Goal: Task Accomplishment & Management: Complete application form

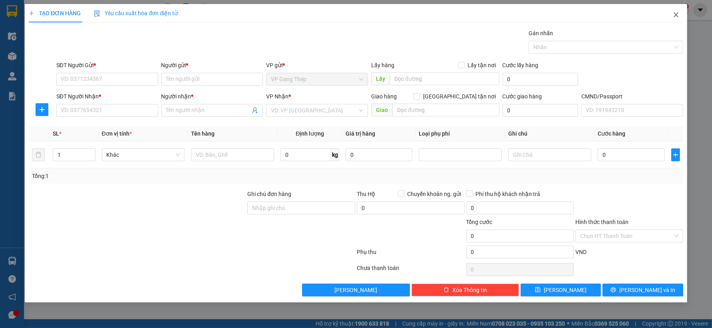
click at [676, 16] on icon "close" at bounding box center [676, 14] width 4 height 5
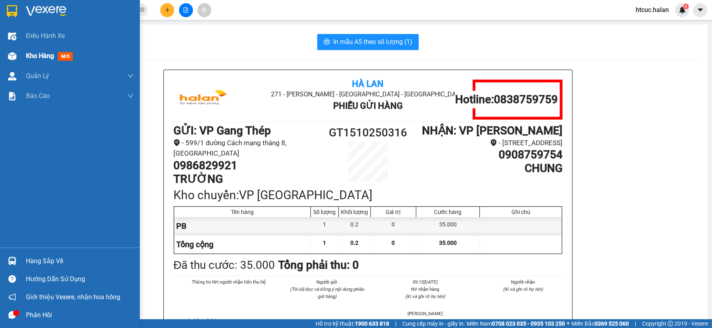
click at [8, 54] on img at bounding box center [12, 56] width 8 height 8
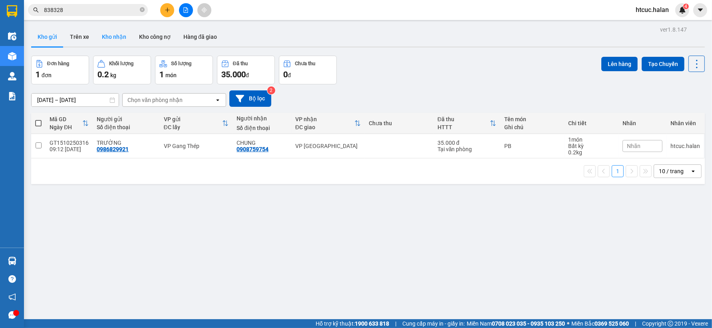
click at [108, 42] on button "Kho nhận" at bounding box center [114, 36] width 37 height 19
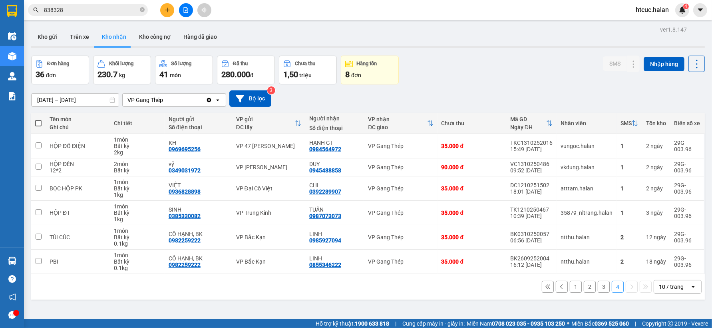
click at [572, 287] on button "1" at bounding box center [576, 287] width 12 height 12
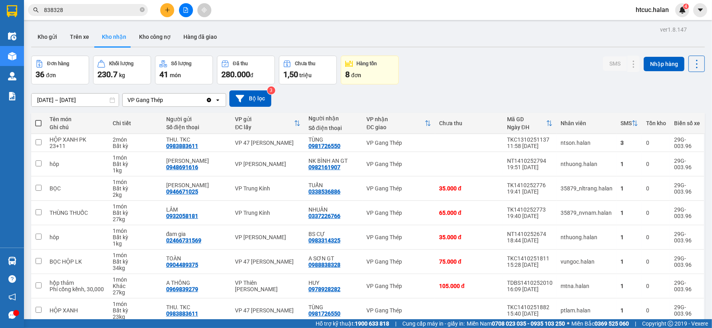
click at [44, 37] on button "Kho gửi" at bounding box center [47, 36] width 32 height 19
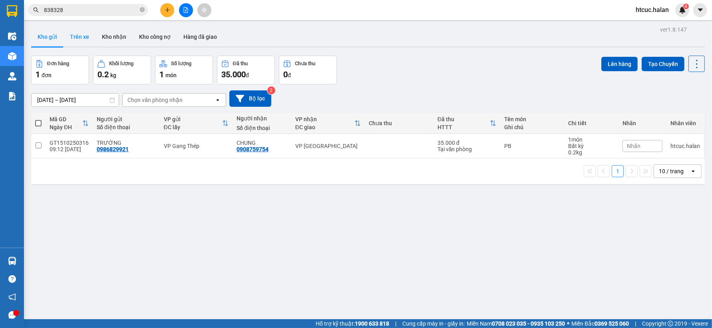
click at [82, 36] on button "Trên xe" at bounding box center [80, 36] width 32 height 19
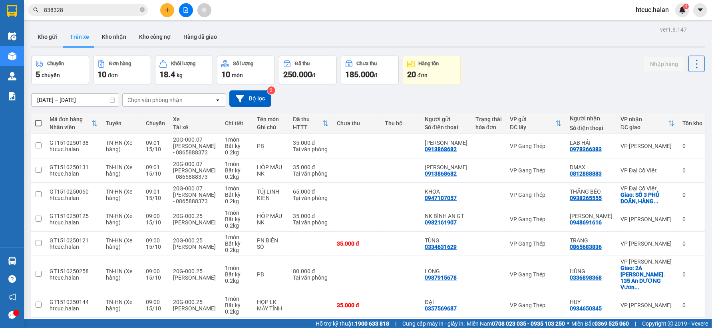
scroll to position [89, 0]
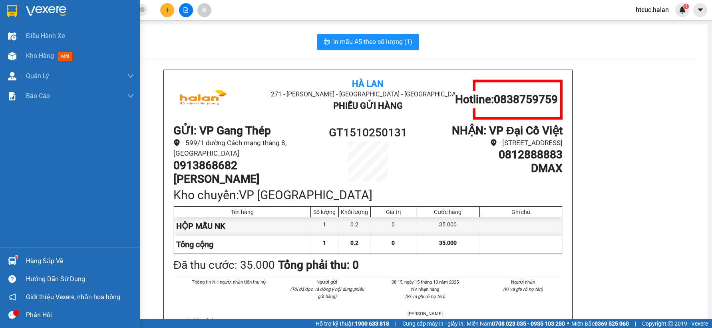
click at [17, 57] on div at bounding box center [12, 56] width 14 height 14
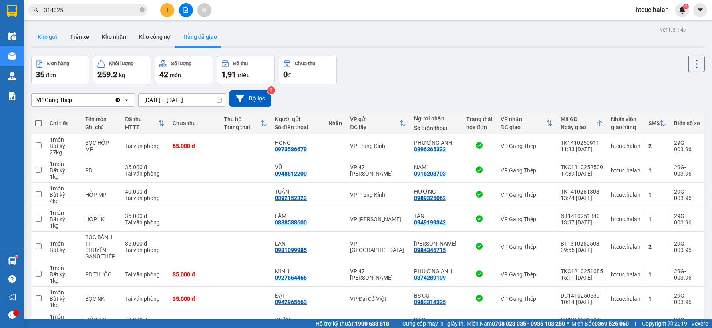
drag, startPoint x: 44, startPoint y: 38, endPoint x: 58, endPoint y: 34, distance: 14.9
click at [43, 38] on button "Kho gửi" at bounding box center [47, 36] width 32 height 19
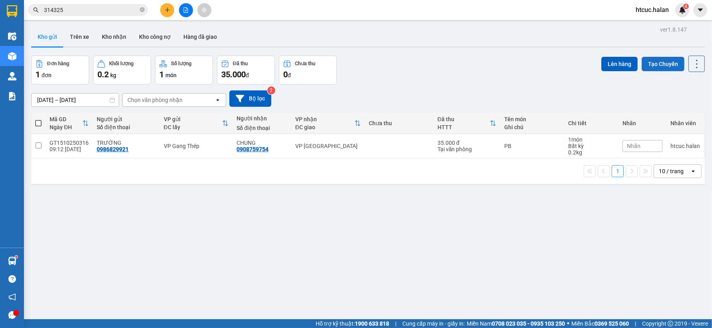
click at [660, 64] on button "Tạo Chuyến" at bounding box center [663, 64] width 43 height 14
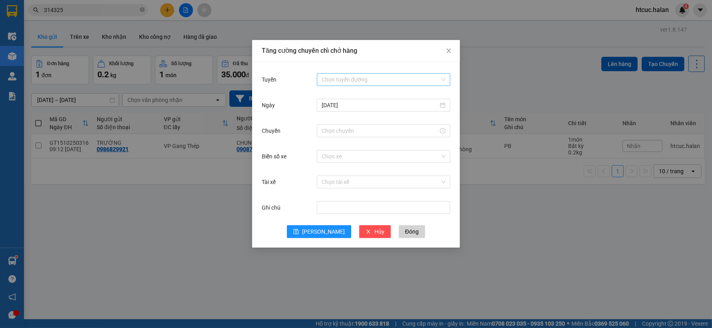
click at [380, 74] on input "Tuyến" at bounding box center [381, 80] width 118 height 12
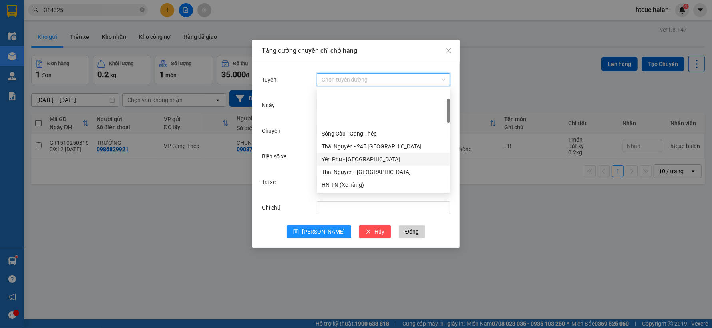
scroll to position [44, 0]
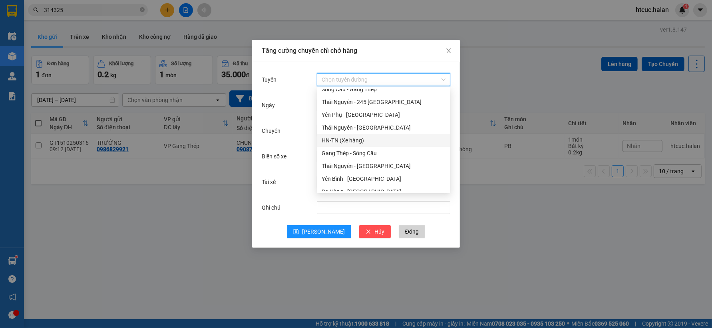
drag, startPoint x: 333, startPoint y: 141, endPoint x: 325, endPoint y: 141, distance: 8.8
click at [325, 141] on div "HN-TN (Xe hàng)" at bounding box center [384, 140] width 124 height 9
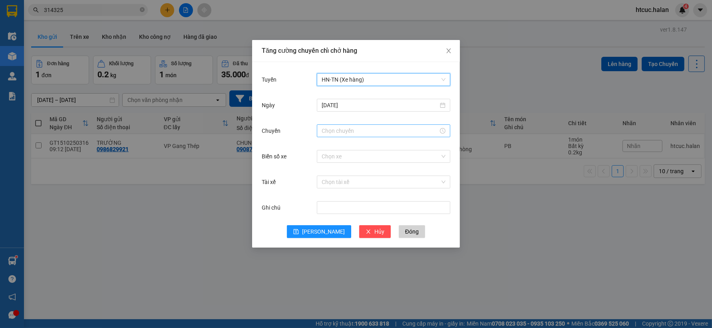
click at [345, 131] on input "Chuyến" at bounding box center [380, 130] width 117 height 9
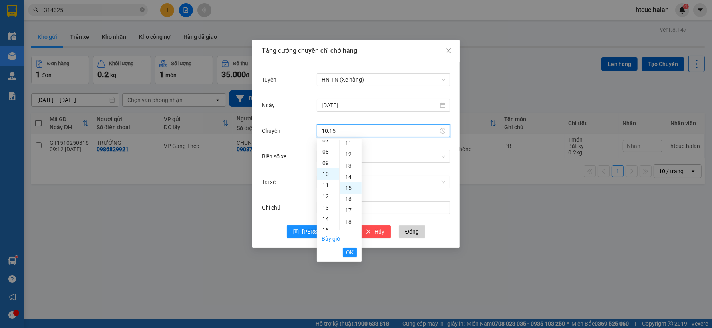
scroll to position [168, 0]
click at [351, 250] on span "OK" at bounding box center [350, 252] width 8 height 9
click at [342, 130] on input "10:15" at bounding box center [380, 130] width 117 height 9
click at [348, 250] on span "OK" at bounding box center [350, 252] width 8 height 9
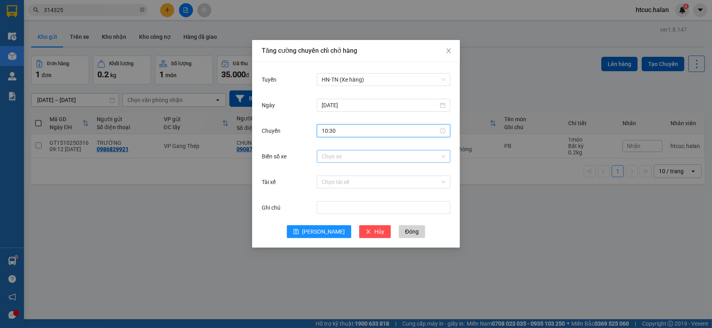
click at [350, 156] on input "Biển số xe" at bounding box center [381, 156] width 118 height 12
click at [345, 130] on input "10:30" at bounding box center [380, 130] width 117 height 9
click at [450, 52] on icon "close" at bounding box center [449, 51] width 6 height 6
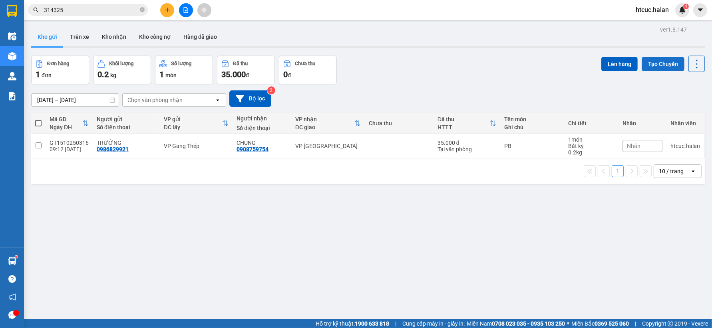
click at [664, 64] on button "Tạo Chuyến" at bounding box center [663, 64] width 43 height 14
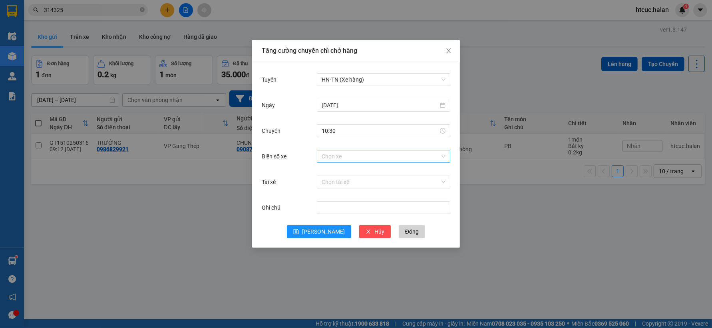
click at [343, 159] on input "Biển số xe" at bounding box center [381, 156] width 118 height 12
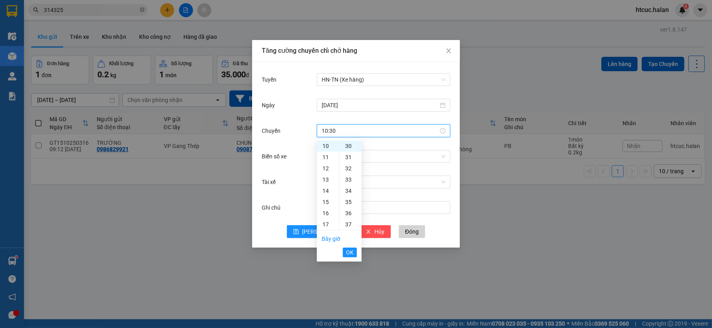
click at [347, 132] on input "10:30" at bounding box center [380, 130] width 117 height 9
click at [352, 254] on span "OK" at bounding box center [350, 252] width 8 height 9
type input "10:20"
click at [358, 158] on input "Biển số xe" at bounding box center [381, 156] width 118 height 12
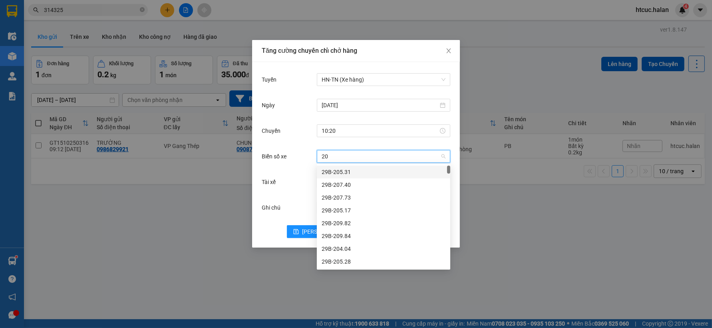
type input "20G"
click at [345, 228] on div "20G-000.07 20G-000.02 20G-000.06 20G-000.25 20G-000.05 20G-000.04 20G-000.01 20…" at bounding box center [384, 216] width 134 height 115
drag, startPoint x: 345, startPoint y: 228, endPoint x: 343, endPoint y: 257, distance: 29.2
click at [343, 257] on div "20G-000.08" at bounding box center [384, 255] width 124 height 9
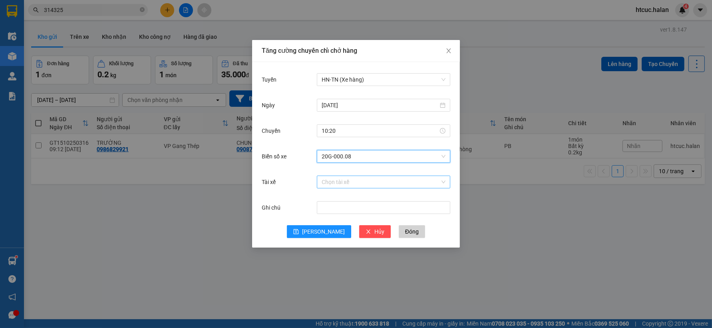
click at [356, 177] on input "Tài xế" at bounding box center [381, 182] width 118 height 12
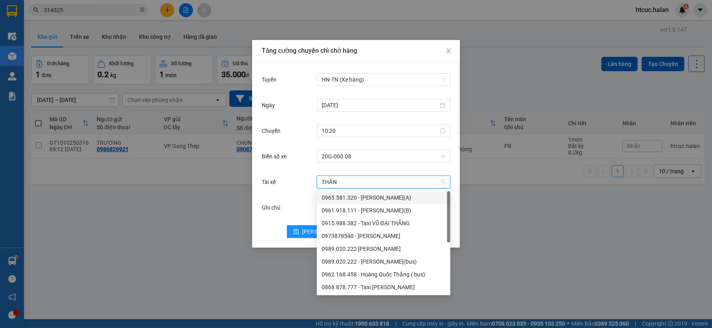
type input "THẮNG"
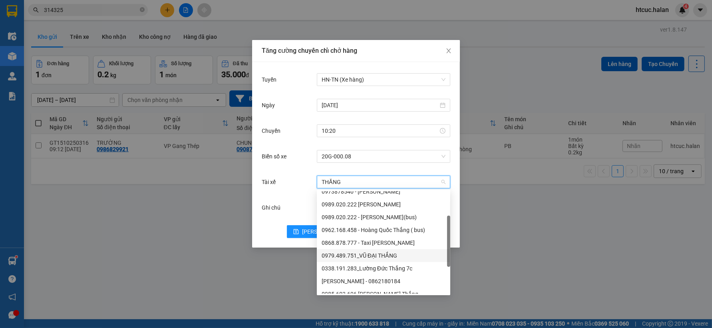
drag, startPoint x: 378, startPoint y: 244, endPoint x: 378, endPoint y: 254, distance: 9.6
drag, startPoint x: 378, startPoint y: 254, endPoint x: 374, endPoint y: 282, distance: 28.6
click at [374, 282] on div "[PERSON_NAME] - 0862180184" at bounding box center [384, 281] width 124 height 9
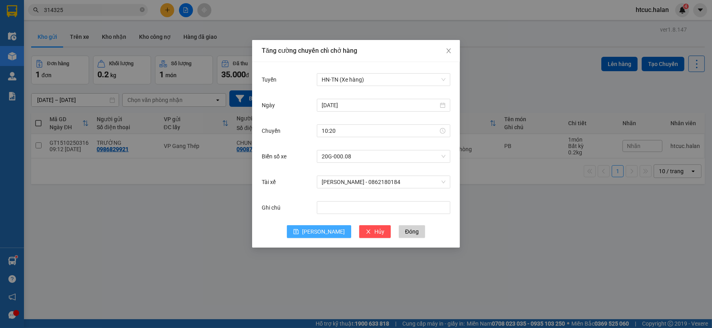
click at [317, 228] on button "[PERSON_NAME]" at bounding box center [319, 231] width 64 height 13
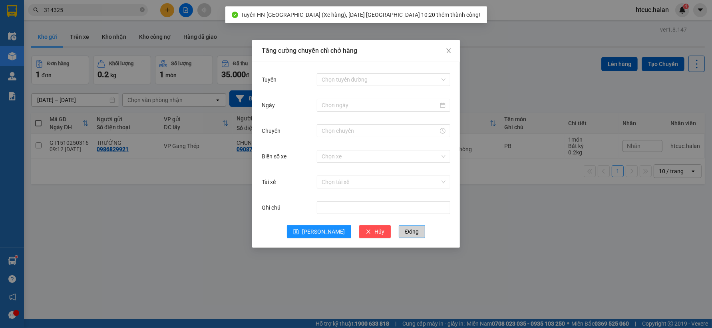
click at [403, 235] on button "Đóng" at bounding box center [412, 231] width 26 height 13
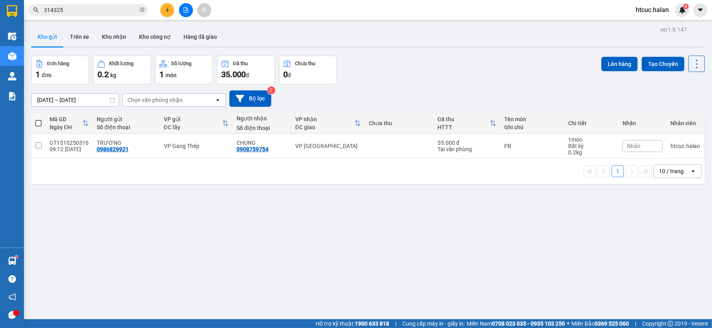
click at [166, 12] on icon "plus" at bounding box center [168, 10] width 6 height 6
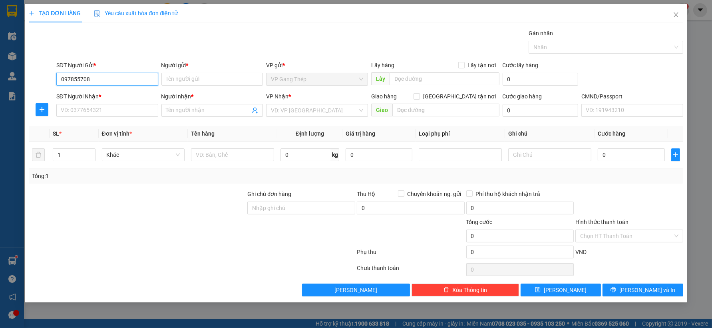
type input "0978557087"
click at [108, 96] on div "0978557087 - LINH (SỐ ĐÚNG)" at bounding box center [107, 95] width 92 height 9
type input "LINH (SỐ ĐÚNG)"
type input "0978557087"
click at [114, 111] on input "SĐT Người Nhận *" at bounding box center [107, 110] width 102 height 13
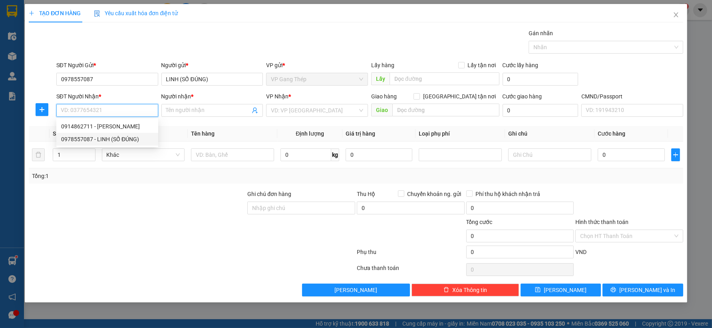
drag, startPoint x: 113, startPoint y: 140, endPoint x: 99, endPoint y: 134, distance: 15.4
click at [114, 140] on div "0978557087 - LINH (SỐ ĐÚNG)" at bounding box center [107, 139] width 92 height 9
type input "0978557087"
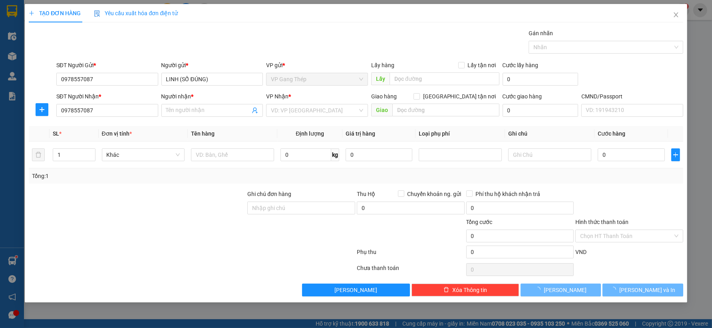
click at [45, 116] on div at bounding box center [42, 109] width 26 height 19
type input "LINH (SỐ ĐÚNG)"
click at [42, 111] on icon "plus" at bounding box center [42, 109] width 0 height 5
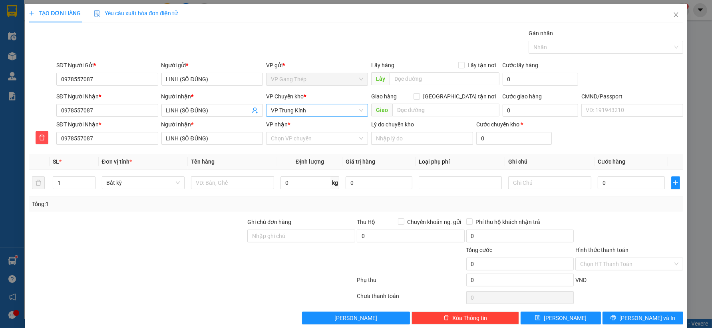
click at [288, 109] on span "VP Trung Kính" at bounding box center [317, 110] width 92 height 12
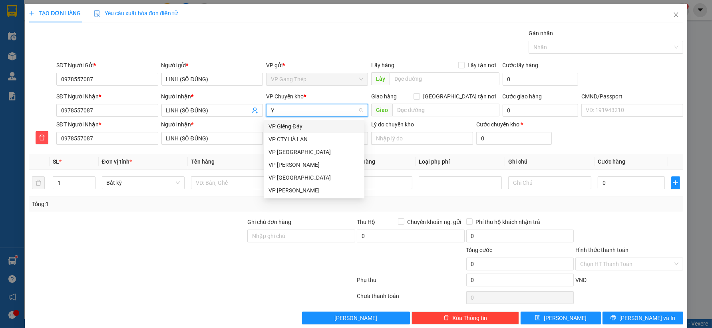
type input "YÊ"
click at [279, 126] on div "VP [GEOGRAPHIC_DATA]" at bounding box center [314, 126] width 91 height 9
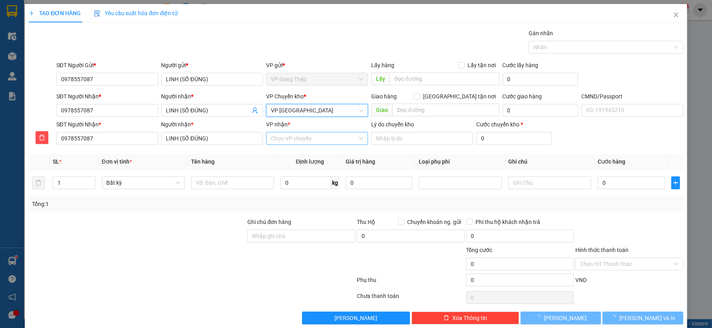
click at [306, 139] on input "VP nhận *" at bounding box center [314, 138] width 87 height 12
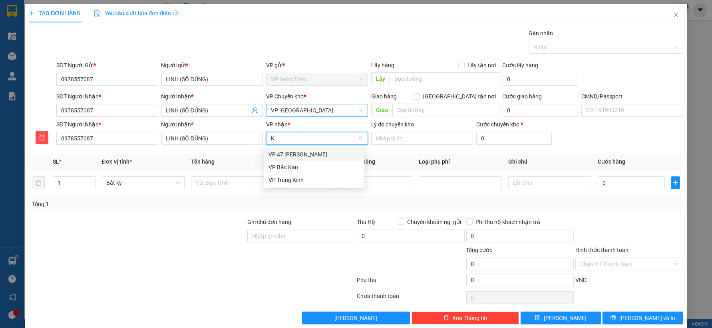
type input "KI"
click at [302, 153] on div "VP Trung Kính" at bounding box center [314, 154] width 91 height 9
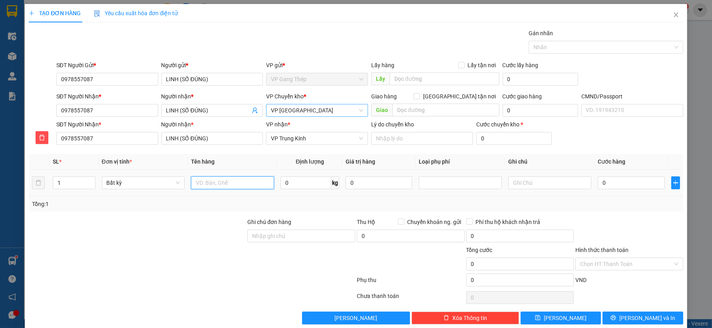
drag, startPoint x: 231, startPoint y: 188, endPoint x: 217, endPoint y: 193, distance: 14.7
click at [229, 188] on input "text" at bounding box center [232, 182] width 83 height 13
type input "THÙNG XỐP ĐỒ ĂN"
click at [301, 180] on input "0" at bounding box center [306, 182] width 51 height 13
type input "14"
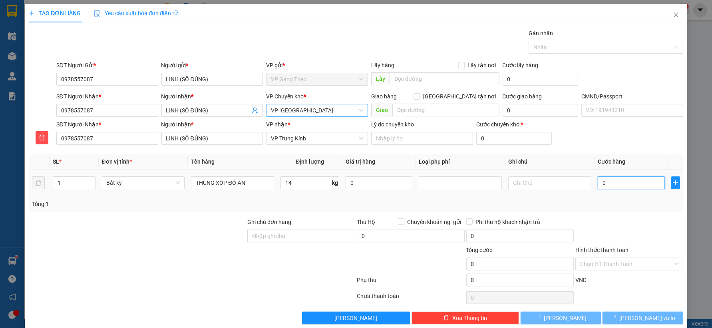
click at [636, 177] on input "0" at bounding box center [631, 182] width 67 height 13
type input "50.000"
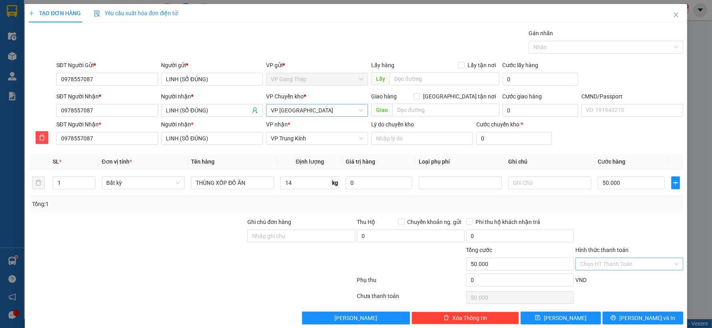
click at [618, 265] on input "Hình thức thanh toán" at bounding box center [626, 264] width 93 height 12
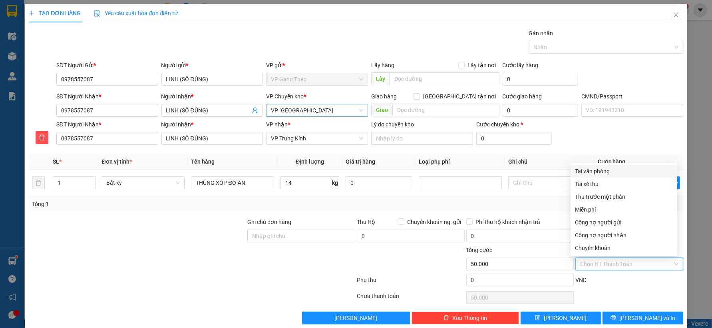
click at [594, 167] on div "Tại văn phòng" at bounding box center [624, 171] width 97 height 9
type input "0"
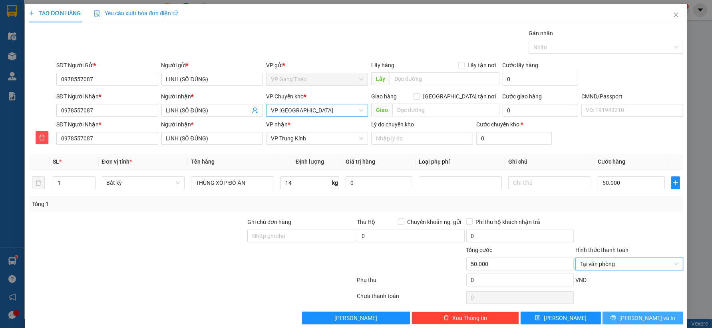
click at [628, 317] on button "[PERSON_NAME] và In" at bounding box center [643, 317] width 80 height 13
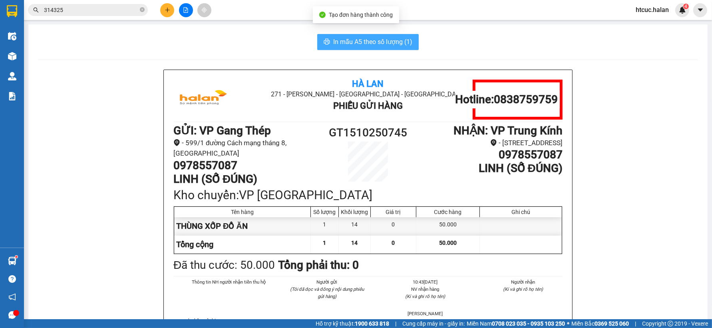
click at [341, 38] on span "In mẫu A5 theo số lượng (1)" at bounding box center [372, 42] width 79 height 10
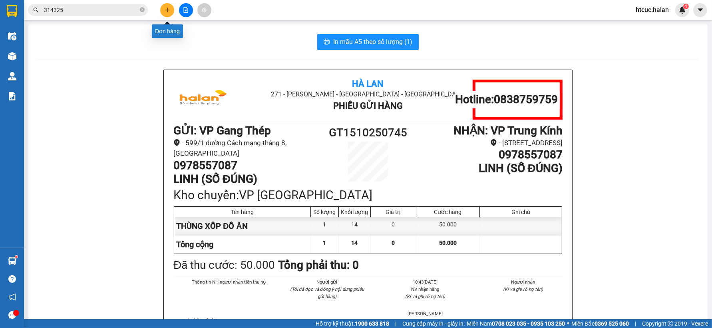
click at [167, 11] on icon "plus" at bounding box center [168, 10] width 6 height 6
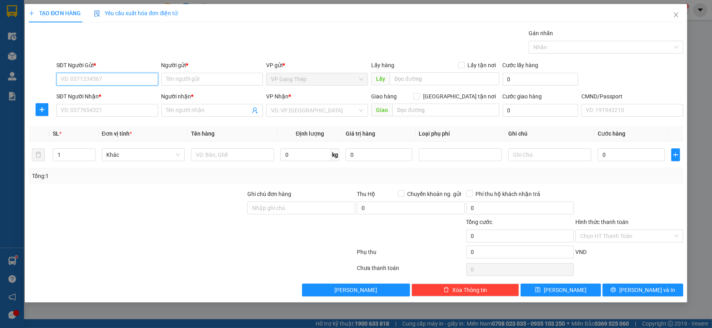
click at [126, 80] on input "SĐT Người Gửi *" at bounding box center [107, 79] width 102 height 13
type input "0982807076"
click at [117, 90] on div "0982807076 - TRANG GT" at bounding box center [107, 95] width 102 height 13
type input "TRANG GT"
type input "0982807076"
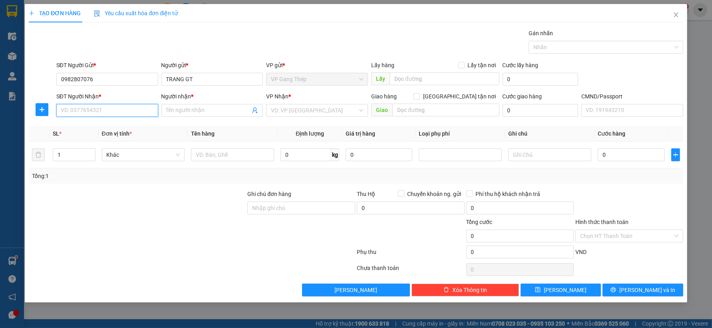
click at [122, 106] on input "SĐT Người Nhận *" at bounding box center [107, 110] width 102 height 13
click at [101, 141] on div "0913525576 - NGUYỆT" at bounding box center [107, 139] width 92 height 9
type input "0913525576"
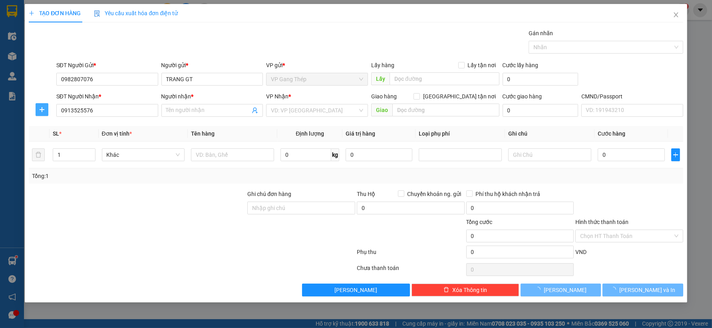
click at [39, 106] on icon "plus" at bounding box center [42, 109] width 6 height 6
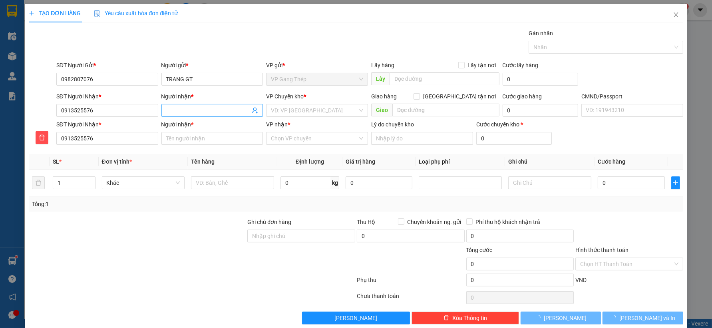
type input "NGUYỆT"
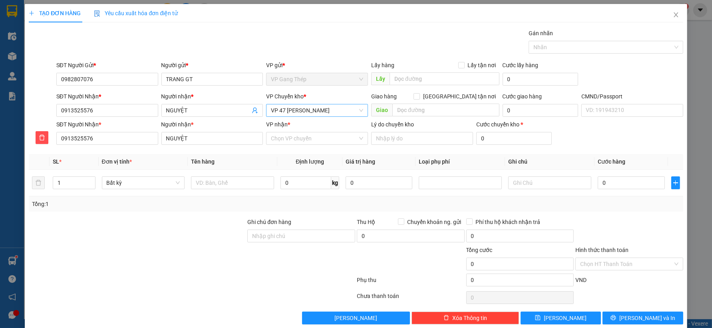
click at [308, 106] on span "VP 47 [PERSON_NAME]" at bounding box center [317, 110] width 92 height 12
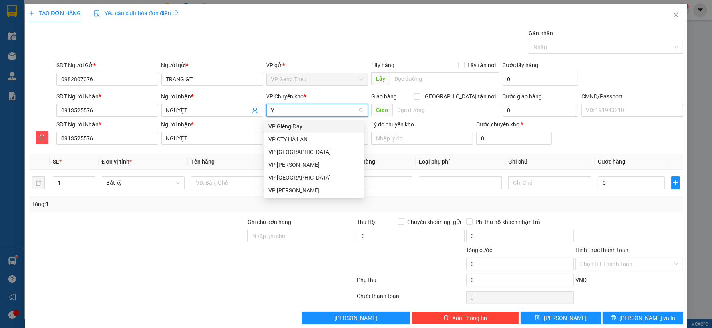
type input "YÊ"
click at [292, 126] on div "VP [GEOGRAPHIC_DATA]" at bounding box center [314, 126] width 91 height 9
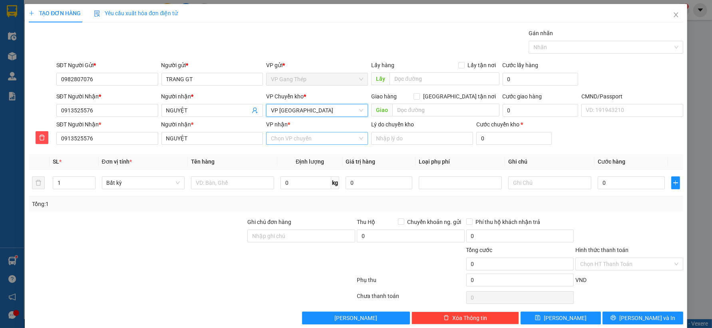
click at [295, 139] on input "VP nhận *" at bounding box center [314, 138] width 87 height 12
type input "47"
click at [294, 157] on div "VP 47 [PERSON_NAME]" at bounding box center [314, 154] width 91 height 9
click at [236, 182] on input "text" at bounding box center [232, 182] width 83 height 13
type input "TẢI ĐEN Q.A"
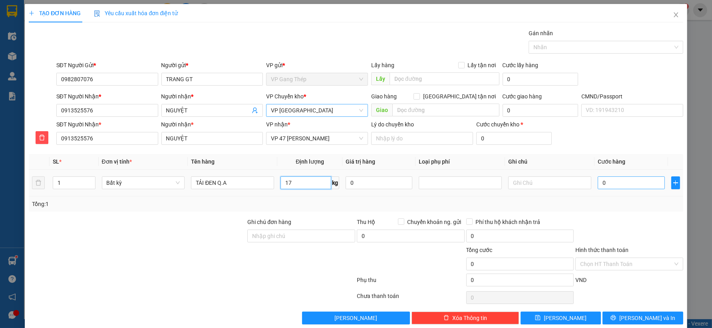
type input "17"
click at [605, 180] on input "0" at bounding box center [631, 182] width 67 height 13
type input "60.000"
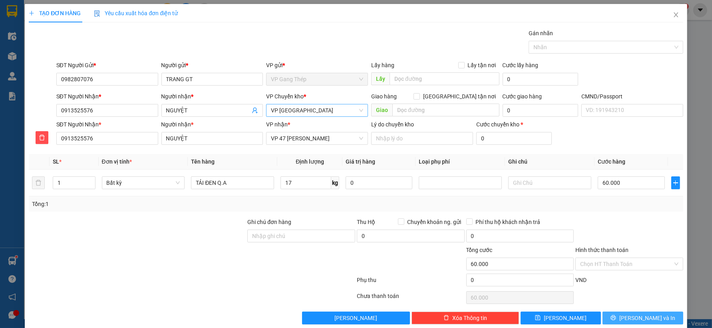
drag, startPoint x: 651, startPoint y: 321, endPoint x: 622, endPoint y: 303, distance: 33.7
click at [649, 321] on span "[PERSON_NAME] và In" at bounding box center [648, 317] width 56 height 9
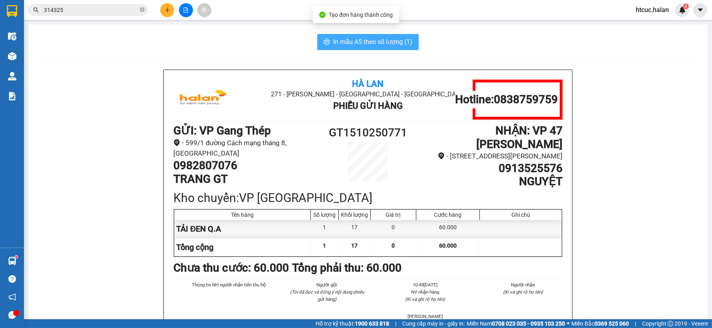
click at [378, 39] on span "In mẫu A5 theo số lượng (1)" at bounding box center [372, 42] width 79 height 10
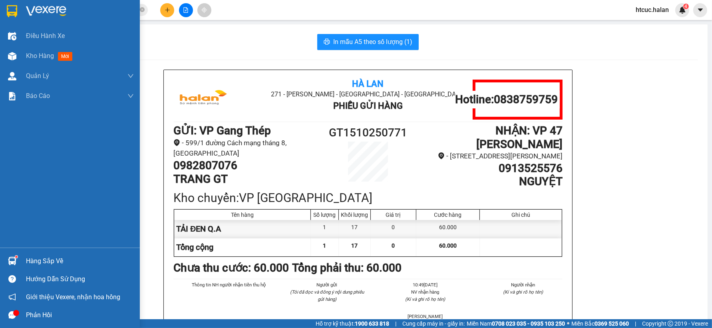
click at [11, 258] on img at bounding box center [12, 261] width 8 height 8
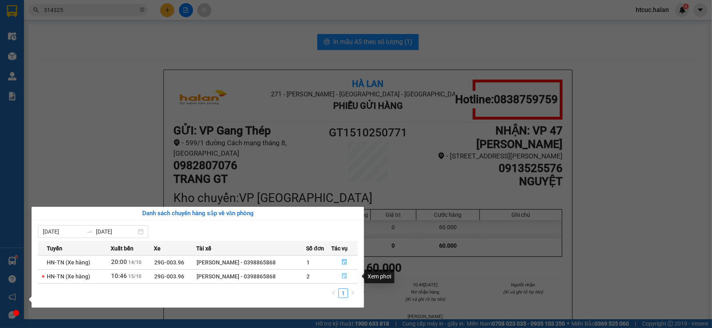
click at [345, 277] on icon "file-done" at bounding box center [345, 276] width 6 height 6
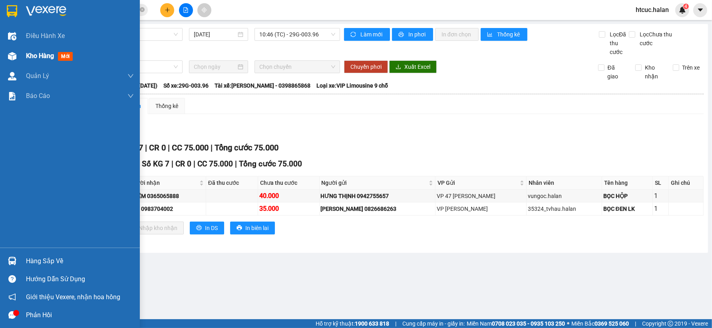
click at [22, 56] on div "Kho hàng mới" at bounding box center [70, 56] width 140 height 20
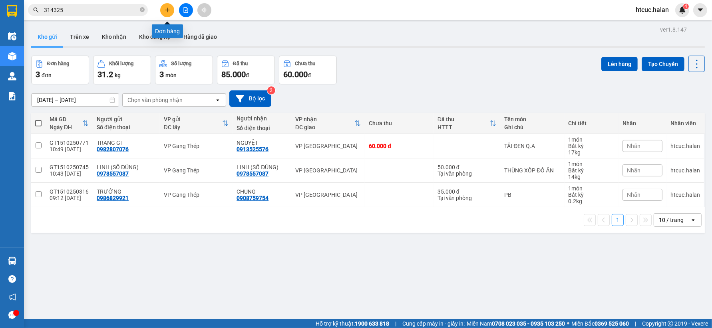
click at [167, 6] on button at bounding box center [167, 10] width 14 height 14
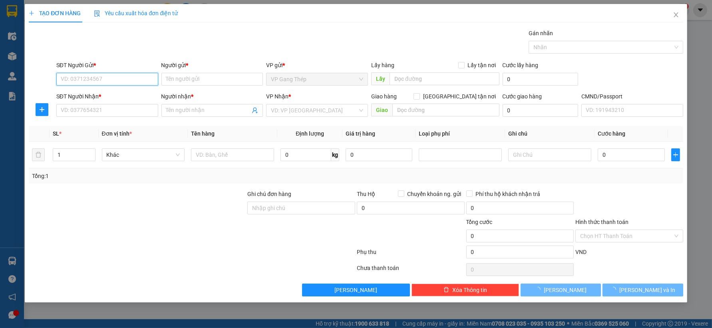
click at [137, 82] on input "SĐT Người Gửi *" at bounding box center [107, 79] width 102 height 13
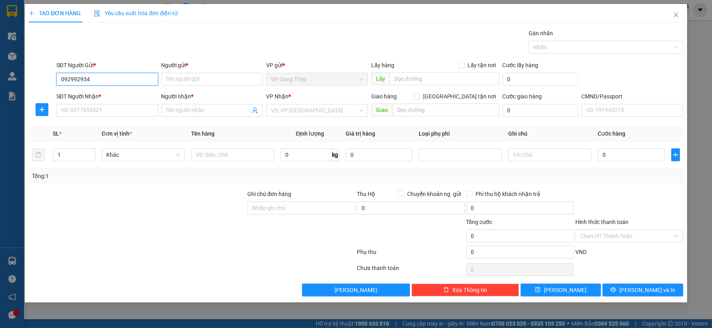
type input "0929929345"
click at [96, 94] on div "0929929345 - VY" at bounding box center [107, 95] width 92 height 9
type input "VY"
type input "0929929345"
click at [120, 111] on input "SĐT Người Nhận *" at bounding box center [107, 110] width 102 height 13
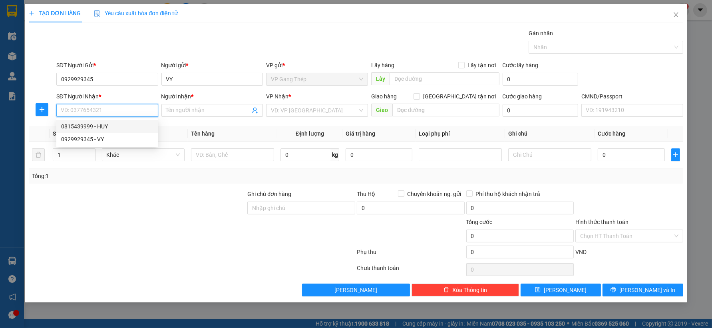
click at [99, 125] on div "0815439999 - HUY" at bounding box center [107, 126] width 92 height 9
type input "0815439999"
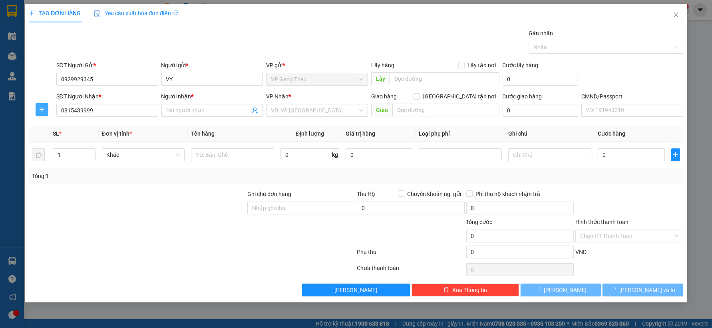
click at [42, 111] on icon "plus" at bounding box center [42, 109] width 0 height 5
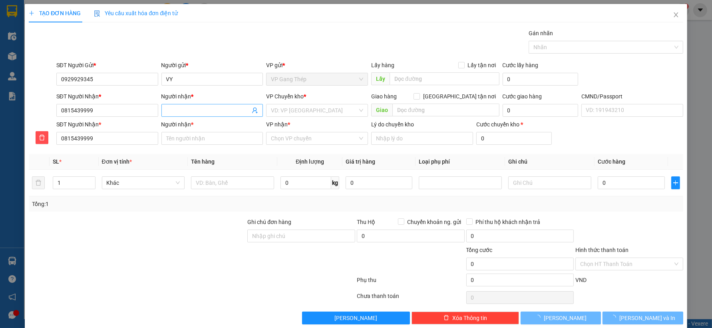
type input "HUY"
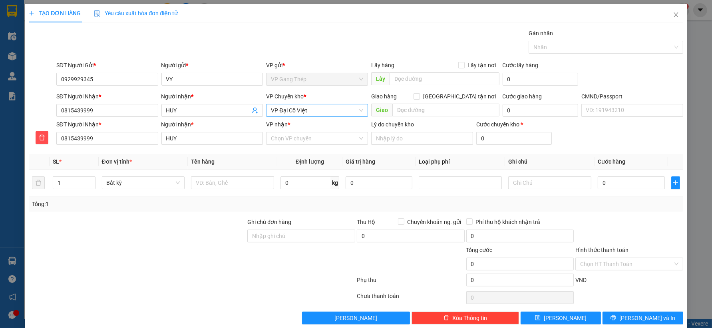
click at [309, 113] on span "VP Đại Cồ Việt" at bounding box center [317, 110] width 92 height 12
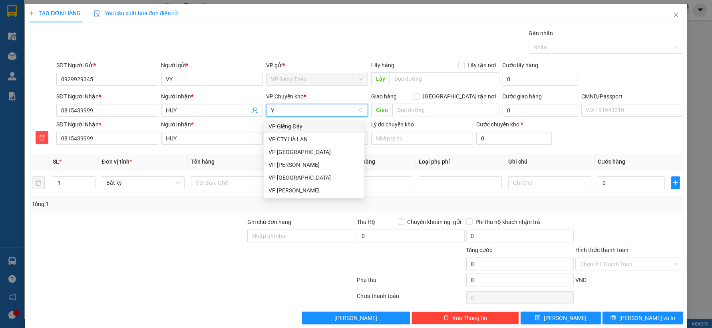
type input "YÊ"
click at [290, 124] on div "VP [GEOGRAPHIC_DATA]" at bounding box center [314, 126] width 91 height 9
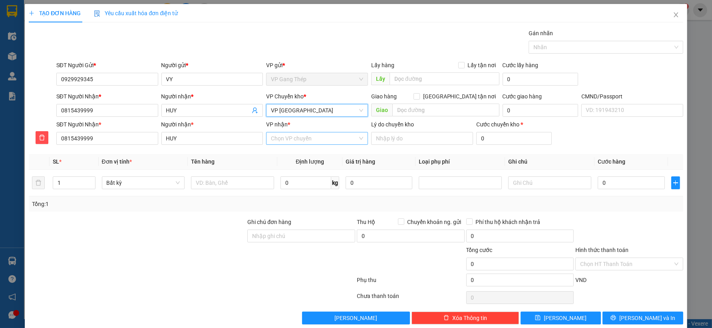
click at [290, 137] on input "VP nhận *" at bounding box center [314, 138] width 87 height 12
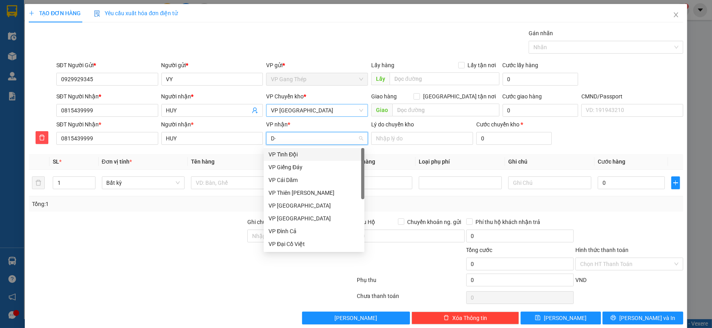
type input "D"
type input "ĐA"
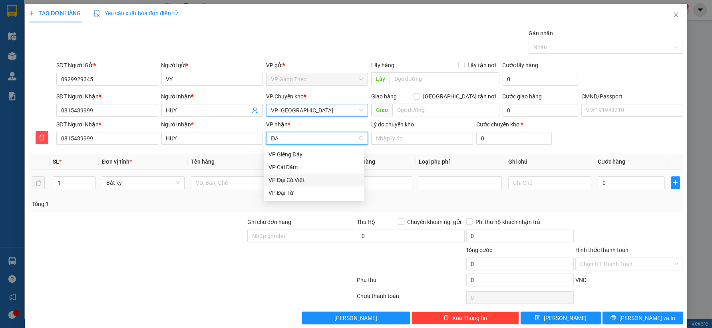
drag, startPoint x: 294, startPoint y: 181, endPoint x: 263, endPoint y: 195, distance: 33.5
click at [293, 182] on div "VP Đại Cồ Việt" at bounding box center [314, 179] width 91 height 9
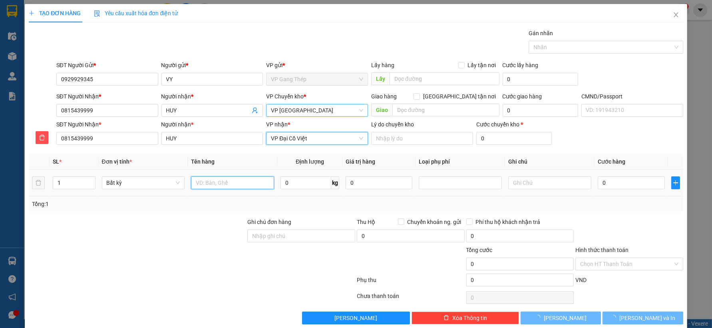
click at [244, 188] on input "text" at bounding box center [232, 182] width 83 height 13
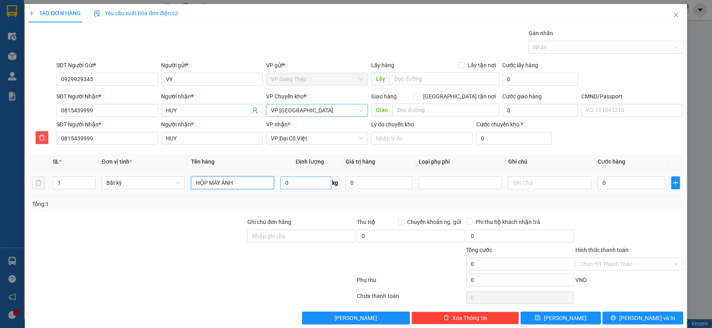
type input "HỘP MÁY ẢNH"
click at [294, 179] on input "0" at bounding box center [306, 182] width 51 height 13
type input "0.2"
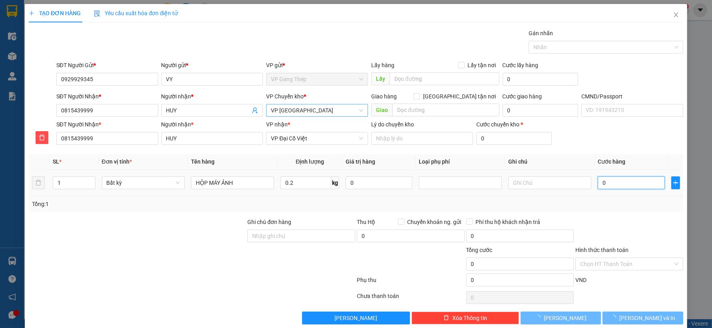
drag, startPoint x: 645, startPoint y: 183, endPoint x: 2, endPoint y: 111, distance: 647.1
click at [644, 183] on input "0" at bounding box center [631, 182] width 67 height 13
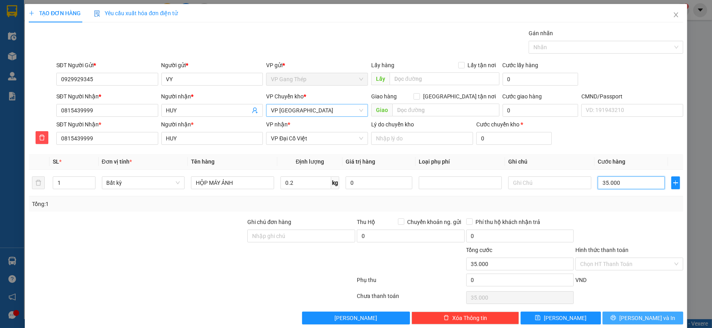
type input "35.000"
drag, startPoint x: 637, startPoint y: 317, endPoint x: 470, endPoint y: 237, distance: 184.3
click at [636, 317] on span "[PERSON_NAME] và In" at bounding box center [648, 317] width 56 height 9
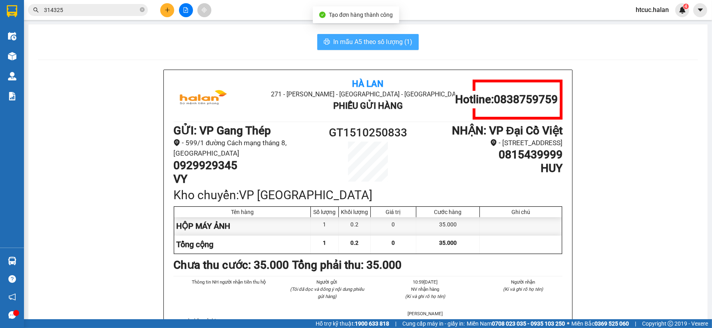
click at [394, 43] on span "In mẫu A5 theo số lượng (1)" at bounding box center [372, 42] width 79 height 10
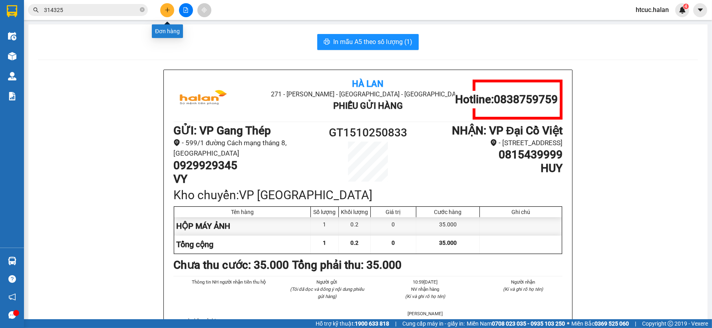
click at [167, 12] on icon "plus" at bounding box center [167, 10] width 0 height 4
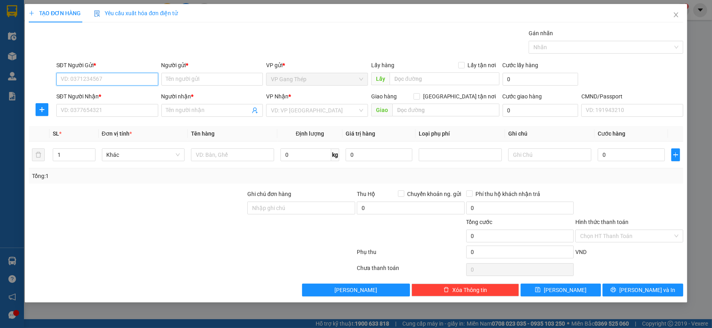
click at [141, 74] on input "SĐT Người Gửi *" at bounding box center [107, 79] width 102 height 13
type input "0859219892"
click at [98, 94] on div "0859219892 - [PERSON_NAME]" at bounding box center [107, 95] width 92 height 9
type input "VY"
type input "0859219892"
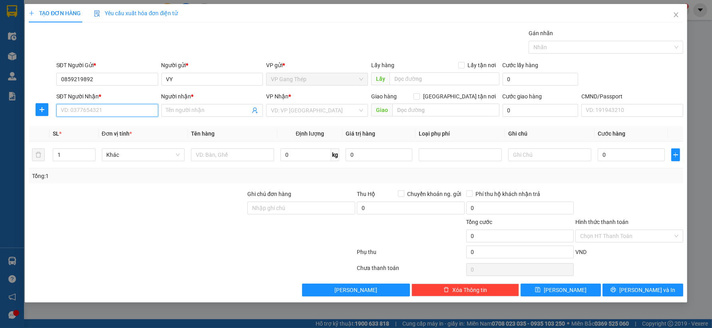
click at [111, 109] on input "SĐT Người Nhận *" at bounding box center [107, 110] width 102 height 13
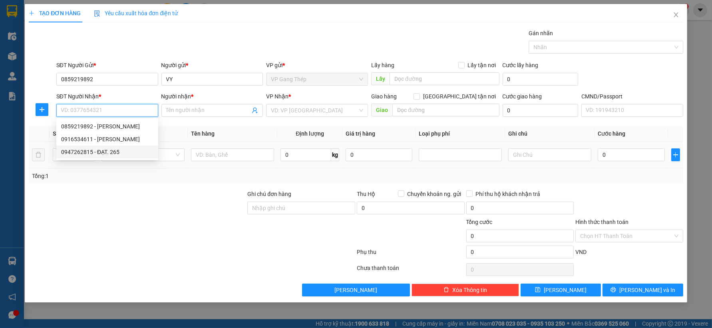
drag, startPoint x: 104, startPoint y: 152, endPoint x: 62, endPoint y: 146, distance: 41.9
click at [104, 152] on div "0947262815 - ĐẠT. 265" at bounding box center [107, 151] width 92 height 9
type input "0947262815"
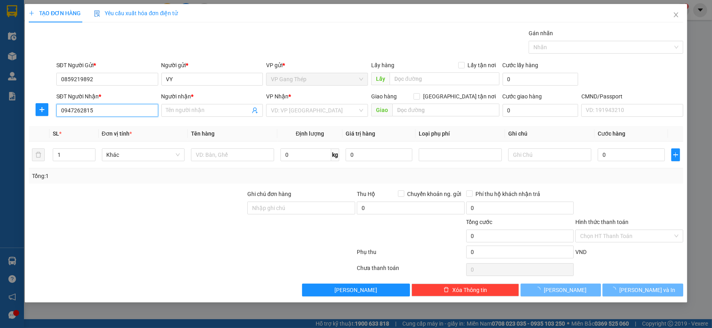
type input "ĐẠT. 265"
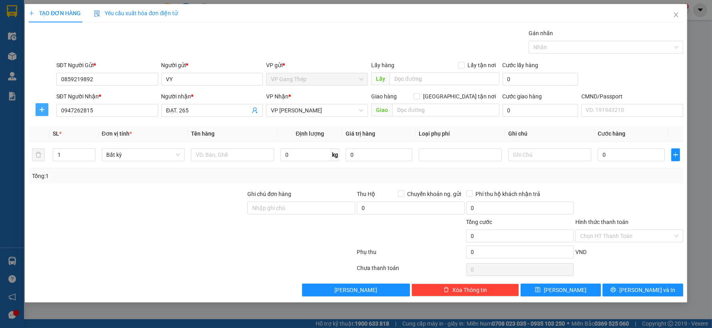
click at [37, 108] on span "plus" at bounding box center [42, 109] width 12 height 6
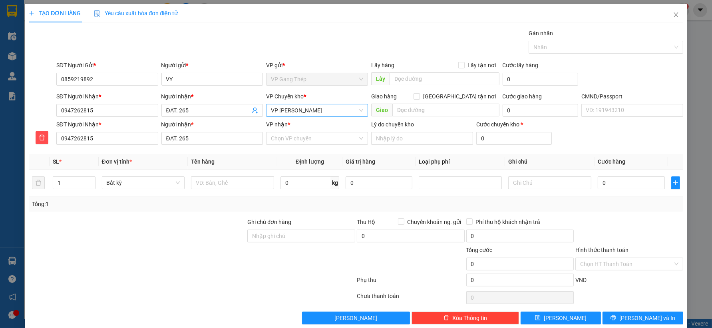
click at [333, 107] on span "VP [PERSON_NAME]" at bounding box center [317, 110] width 92 height 12
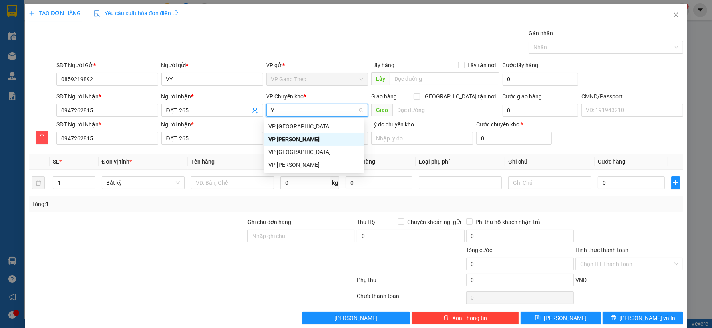
type input "YÊ"
click at [287, 125] on div "VP [GEOGRAPHIC_DATA]" at bounding box center [314, 126] width 91 height 9
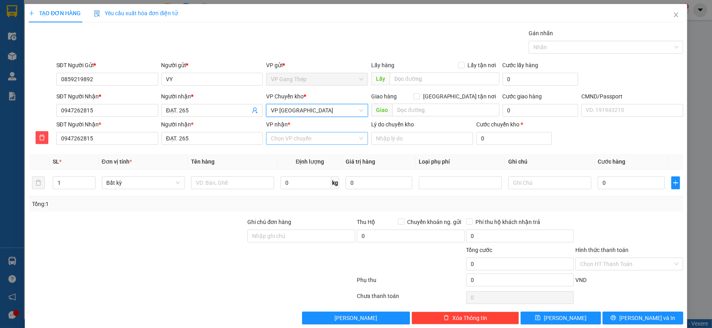
click at [301, 135] on input "VP nhận *" at bounding box center [314, 138] width 87 height 12
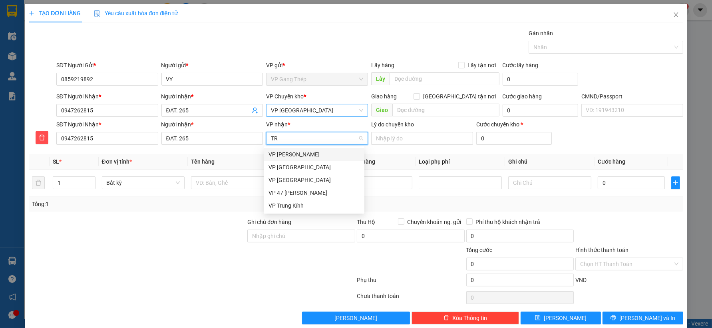
type input "TRA"
click at [292, 153] on div "VP [PERSON_NAME]" at bounding box center [314, 154] width 91 height 9
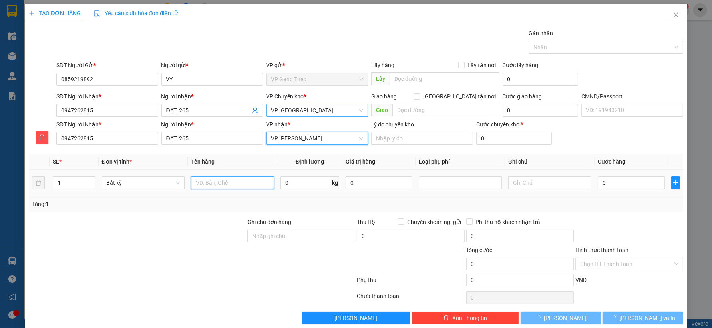
click at [259, 189] on input "text" at bounding box center [232, 182] width 83 height 13
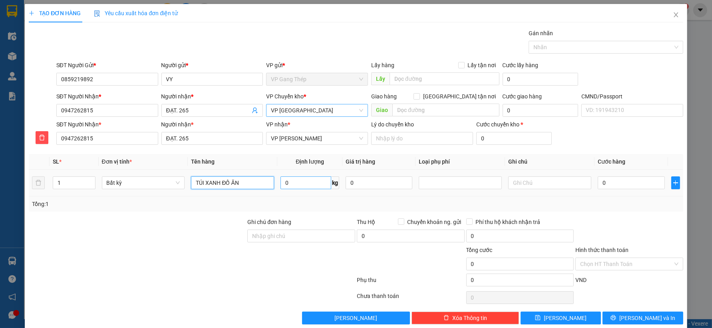
type input "TÚI XANH ĐỒ ĂN"
click at [293, 182] on input "0" at bounding box center [306, 182] width 51 height 13
type input "6"
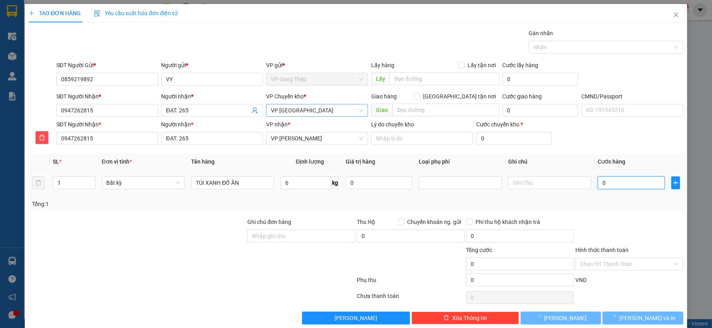
drag, startPoint x: 606, startPoint y: 181, endPoint x: 618, endPoint y: 218, distance: 38.6
click at [606, 182] on input "0" at bounding box center [631, 182] width 67 height 13
type input "40.000"
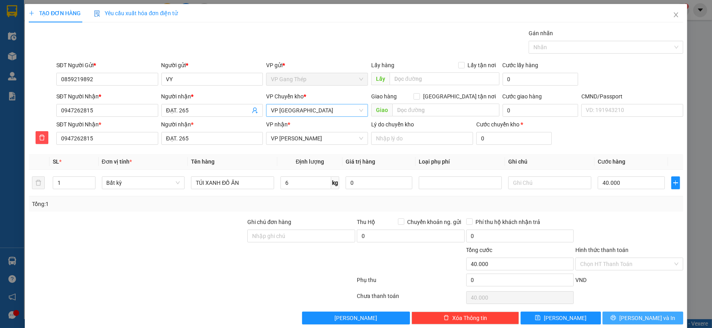
click at [632, 317] on span "[PERSON_NAME] và In" at bounding box center [648, 317] width 56 height 9
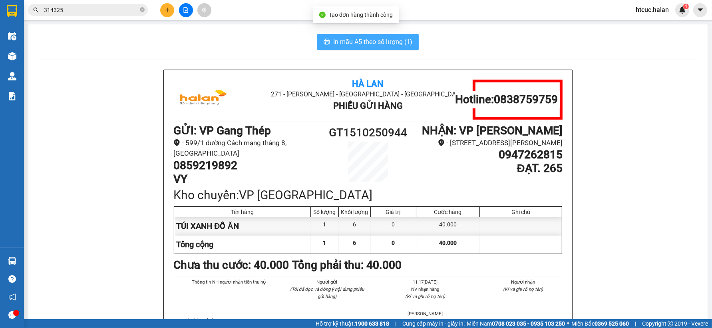
click at [383, 43] on span "In mẫu A5 theo số lượng (1)" at bounding box center [372, 42] width 79 height 10
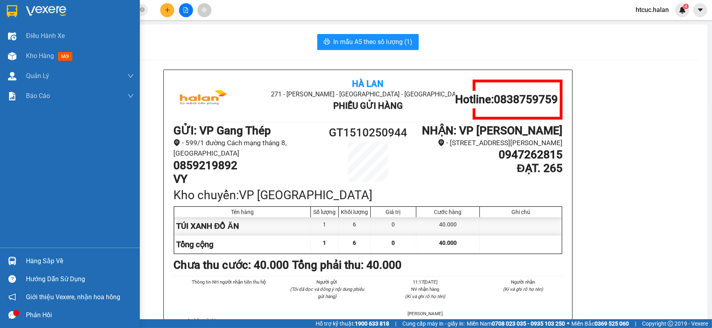
click at [39, 258] on div "Hàng sắp về" at bounding box center [80, 261] width 108 height 12
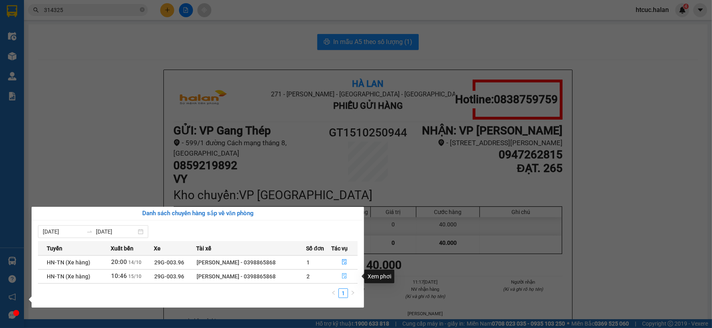
click at [342, 276] on icon "file-done" at bounding box center [345, 276] width 6 height 6
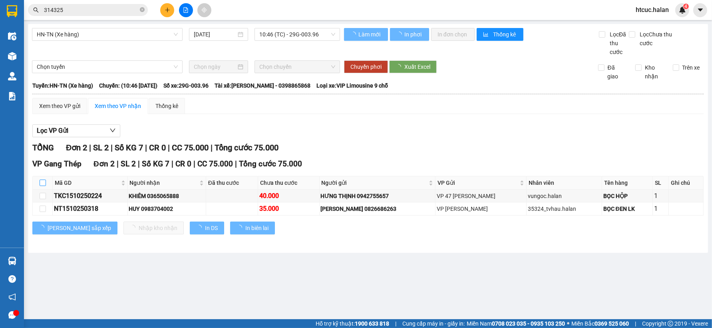
click at [42, 183] on input "checkbox" at bounding box center [43, 182] width 6 height 6
checkbox input "true"
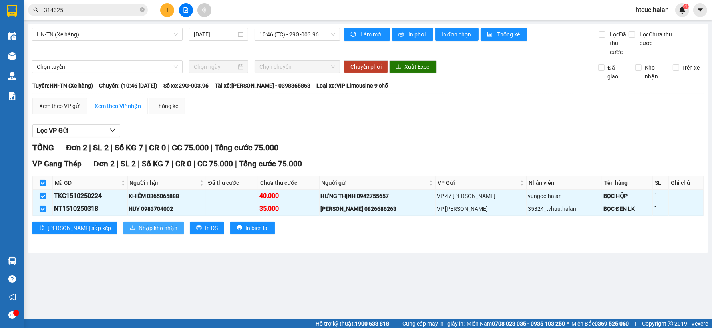
click at [139, 226] on span "Nhập kho nhận" at bounding box center [158, 227] width 39 height 9
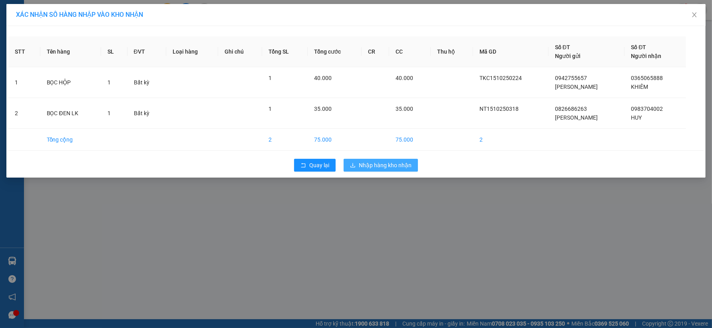
click at [393, 163] on span "Nhập hàng kho nhận" at bounding box center [385, 165] width 53 height 9
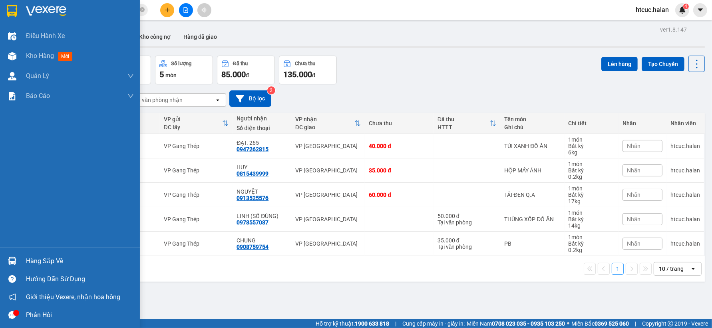
click at [17, 261] on div at bounding box center [12, 261] width 14 height 14
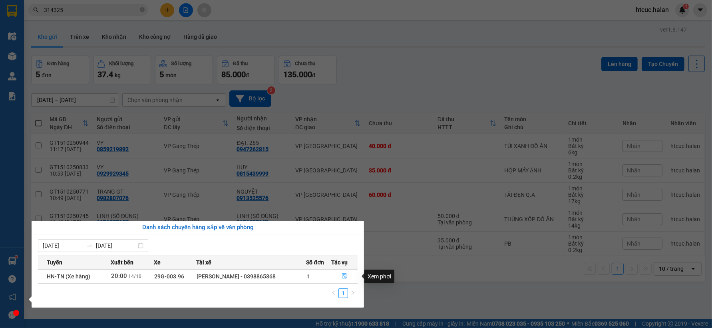
click at [344, 274] on icon "file-done" at bounding box center [344, 276] width 5 height 6
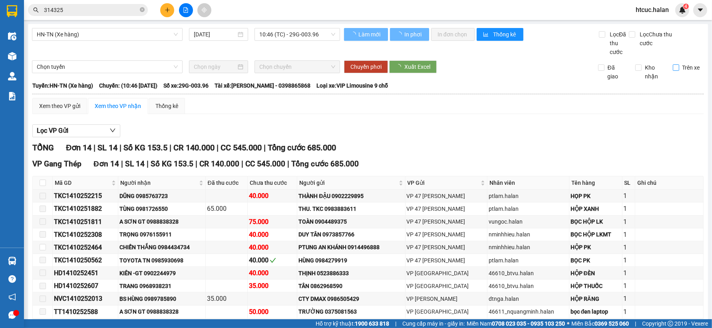
type input "[DATE]"
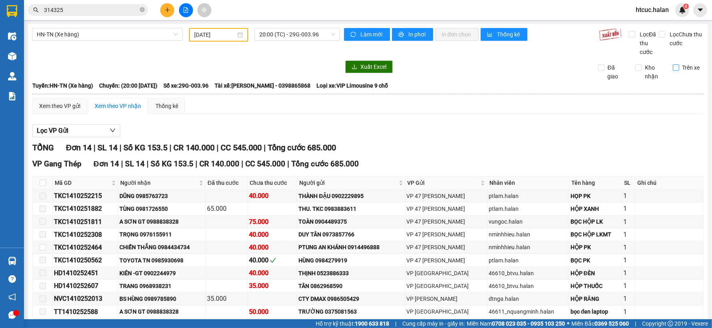
click at [680, 66] on span "Trên xe" at bounding box center [692, 67] width 24 height 9
click at [675, 66] on input "Trên xe" at bounding box center [676, 67] width 6 height 6
checkbox input "true"
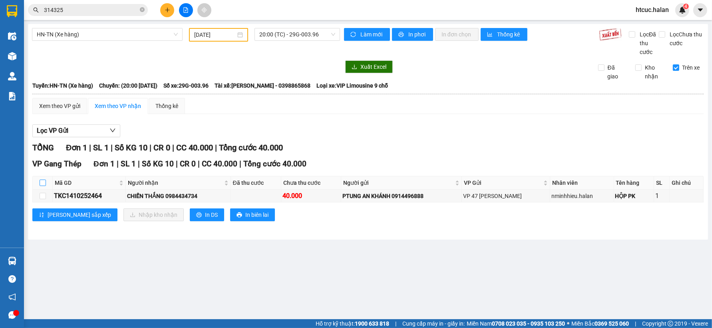
click at [42, 182] on input "checkbox" at bounding box center [43, 182] width 6 height 6
checkbox input "true"
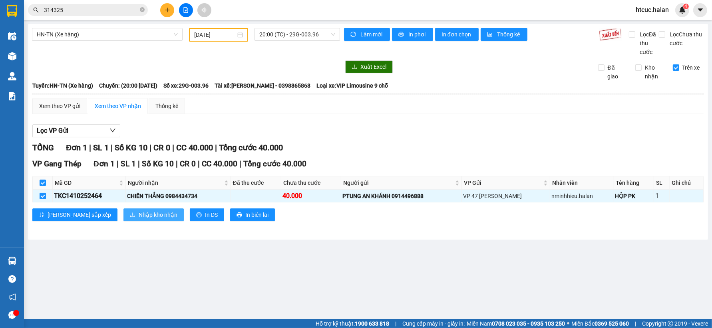
click at [139, 215] on span "Nhập kho nhận" at bounding box center [158, 214] width 39 height 9
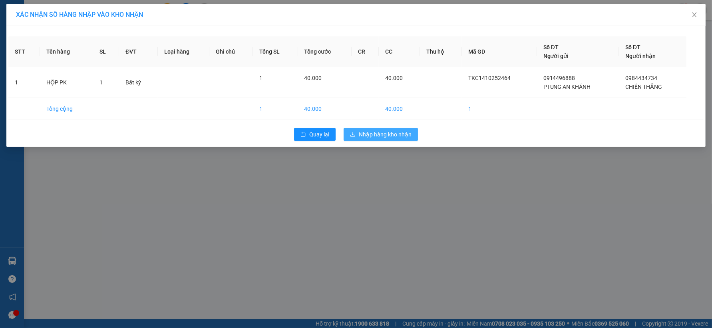
click at [387, 130] on span "Nhập hàng kho nhận" at bounding box center [385, 134] width 53 height 9
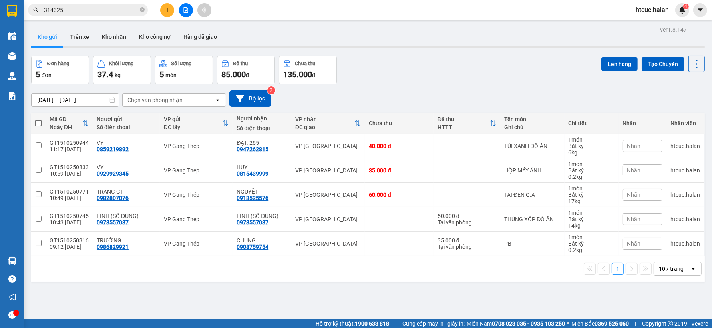
click at [40, 122] on span at bounding box center [38, 123] width 6 height 6
click at [38, 119] on input "checkbox" at bounding box center [38, 119] width 0 height 0
checkbox input "true"
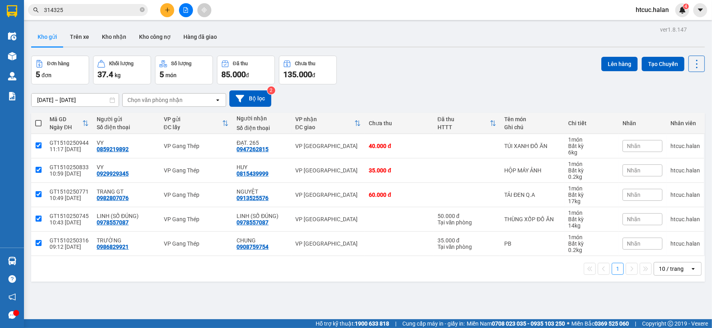
checkbox input "true"
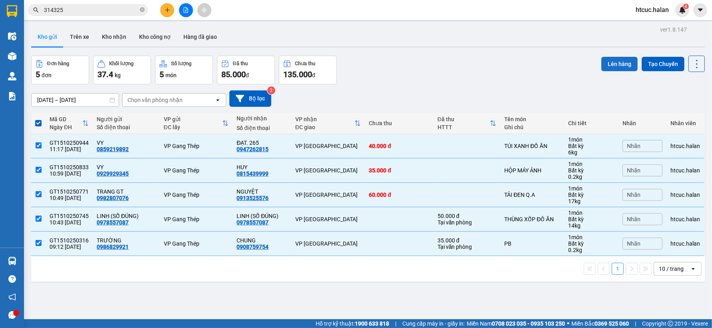
click at [605, 64] on button "Lên hàng" at bounding box center [620, 64] width 36 height 14
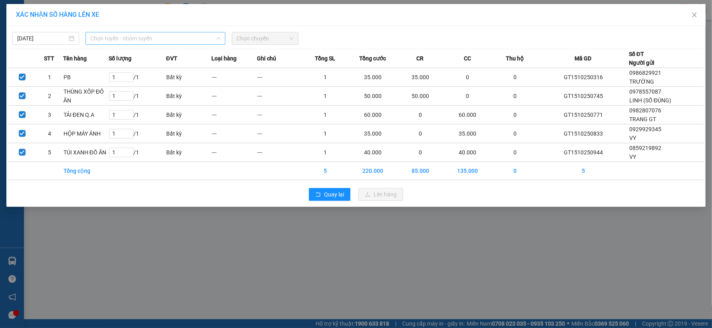
click at [203, 42] on span "Chọn tuyến - nhóm tuyến" at bounding box center [155, 38] width 130 height 12
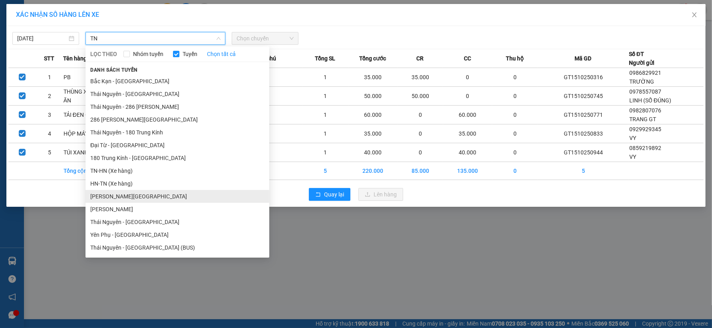
scroll to position [133, 0]
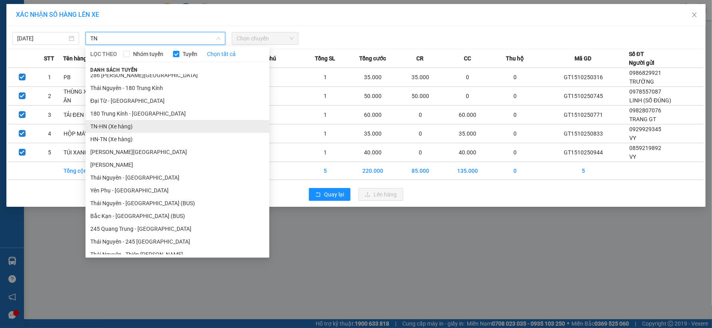
type input "TN"
click at [93, 125] on li "TN-HN (Xe hàng)" at bounding box center [178, 126] width 184 height 13
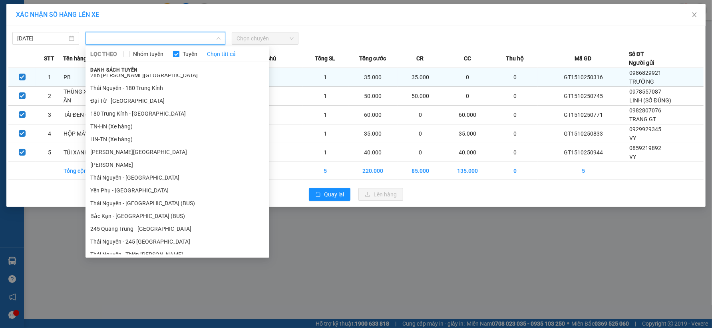
scroll to position [159, 0]
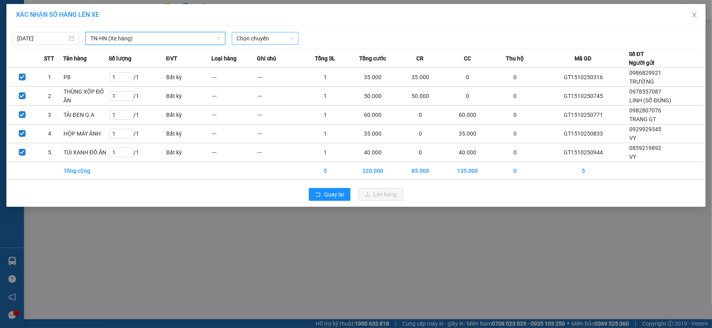
click at [292, 38] on span "Chọn chuyến" at bounding box center [265, 38] width 57 height 12
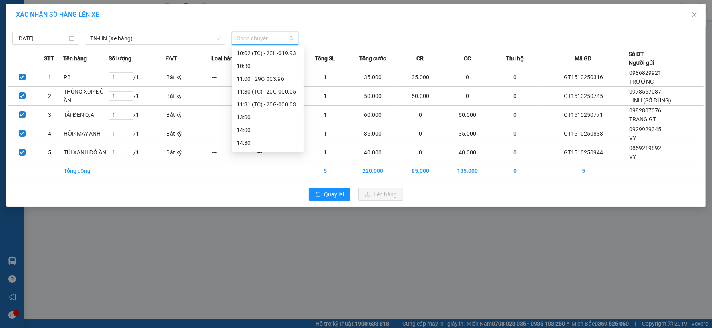
scroll to position [179, 0]
click at [277, 51] on div "11:00 - 29G-003.96" at bounding box center [268, 54] width 62 height 9
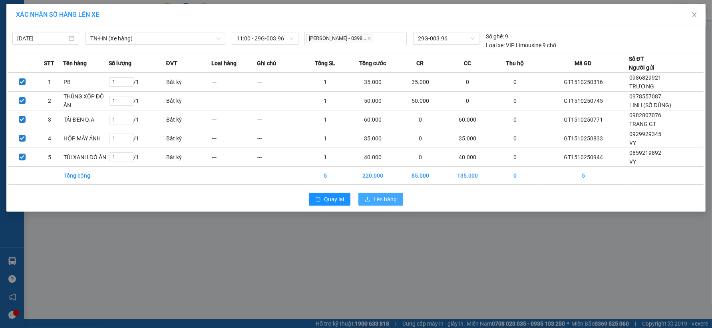
click at [388, 196] on span "Lên hàng" at bounding box center [385, 199] width 23 height 9
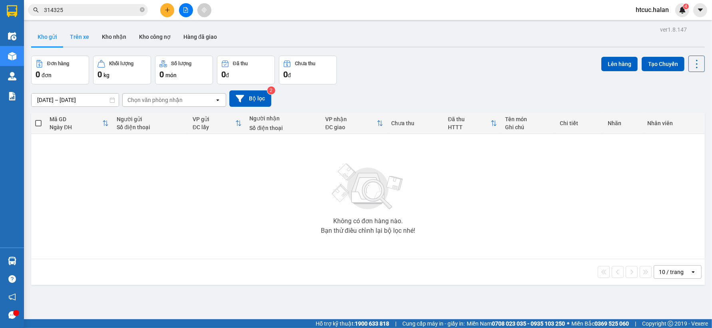
click at [83, 37] on button "Trên xe" at bounding box center [80, 36] width 32 height 19
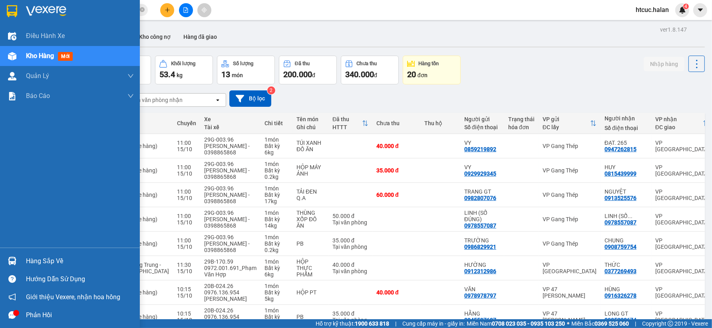
click at [27, 261] on div "Hàng sắp về" at bounding box center [80, 261] width 108 height 12
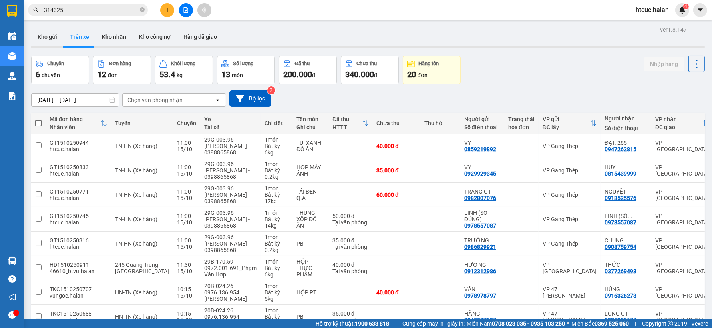
click at [514, 86] on section "Kết quả tìm kiếm ( 774 ) Bộ lọc Mã ĐH Trạng thái Món hàng Thu hộ Tổng cước Chưa…" at bounding box center [356, 164] width 712 height 328
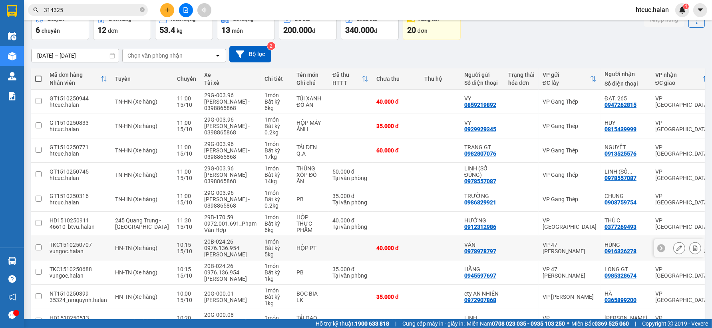
scroll to position [89, 0]
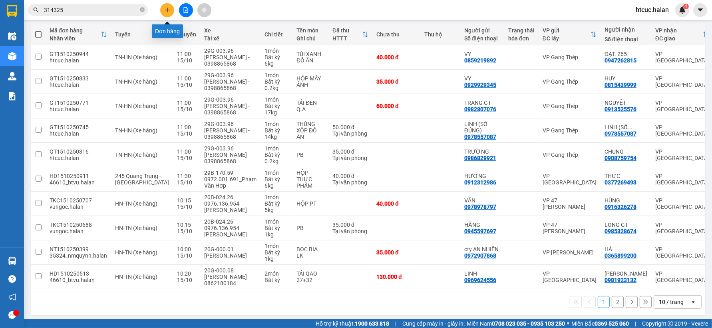
click at [166, 8] on icon "plus" at bounding box center [168, 10] width 6 height 6
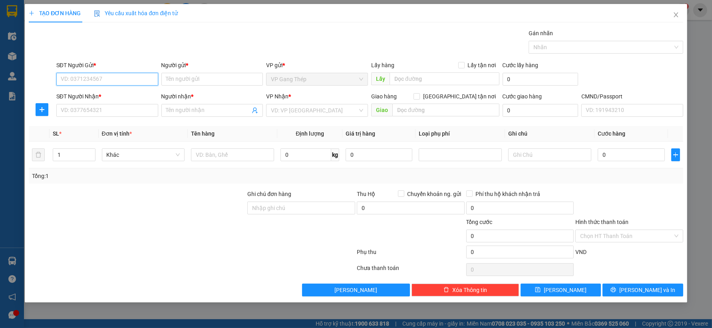
click at [121, 76] on input "SĐT Người Gửi *" at bounding box center [107, 79] width 102 height 13
type input "0982682982"
click at [194, 79] on input "Người gửi *" at bounding box center [212, 79] width 102 height 13
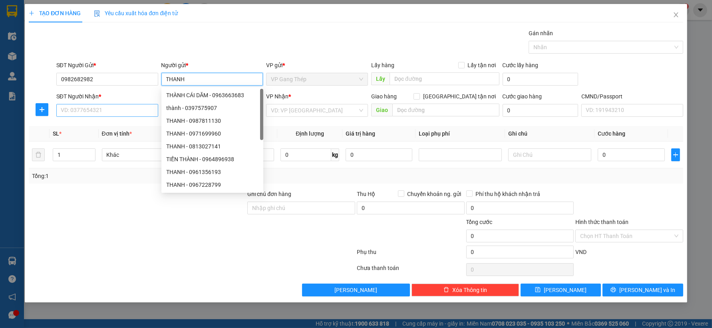
type input "THANH"
click at [109, 108] on input "SĐT Người Nhận *" at bounding box center [107, 110] width 102 height 13
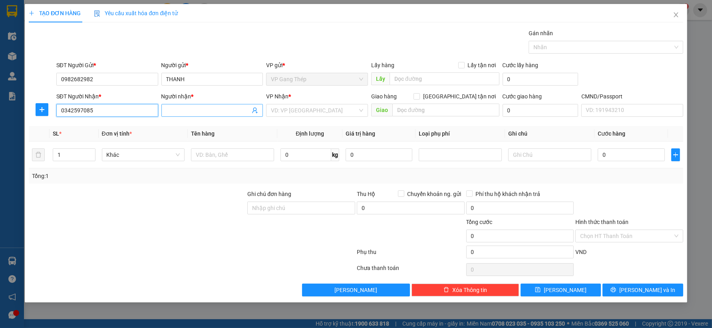
type input "0342597085"
click at [202, 108] on input "Người nhận *" at bounding box center [208, 110] width 84 height 9
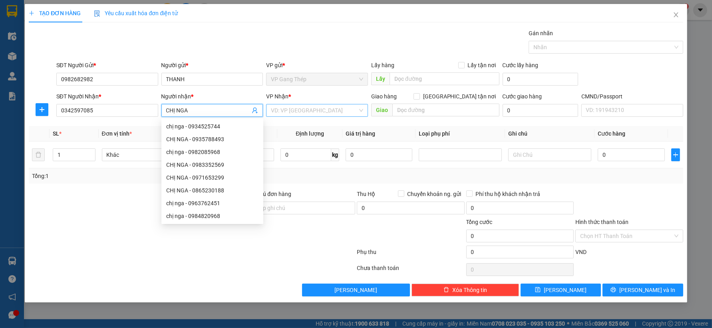
type input "CHỊ NGA"
click at [313, 113] on input "search" at bounding box center [314, 110] width 87 height 12
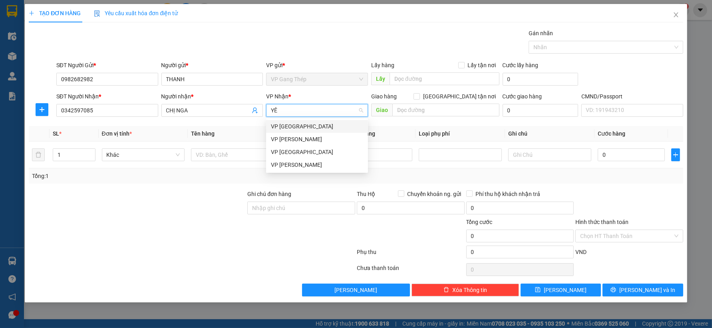
type input "YÊN"
click at [299, 127] on div "VP [GEOGRAPHIC_DATA]" at bounding box center [317, 126] width 92 height 9
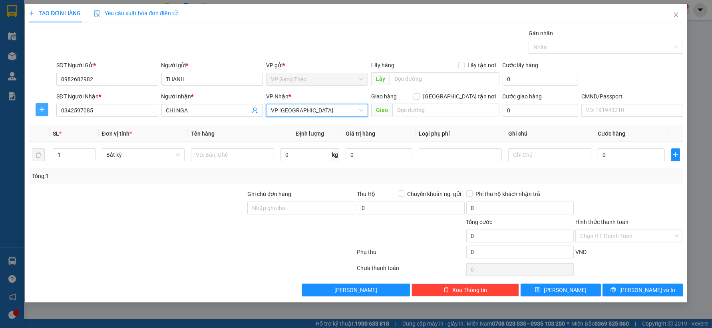
click at [44, 110] on icon "plus" at bounding box center [42, 109] width 6 height 6
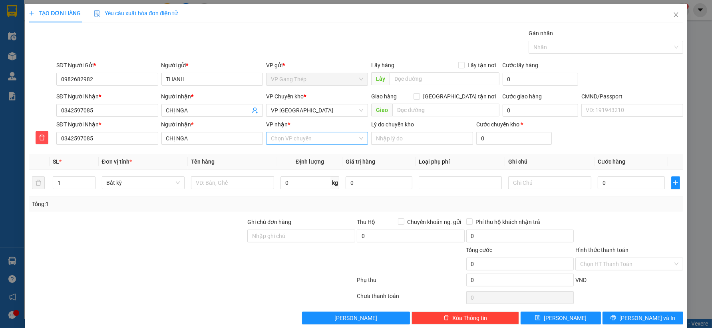
click at [296, 142] on input "VP nhận *" at bounding box center [314, 138] width 87 height 12
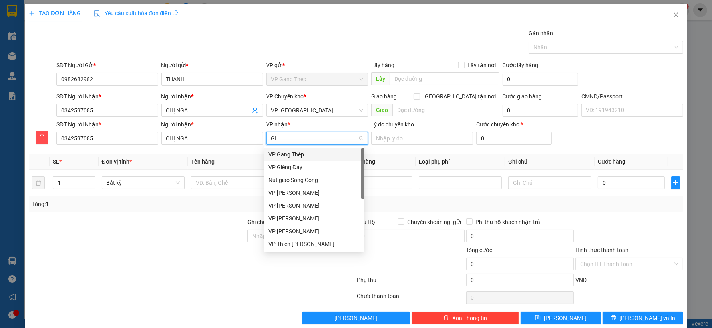
type input "GIA"
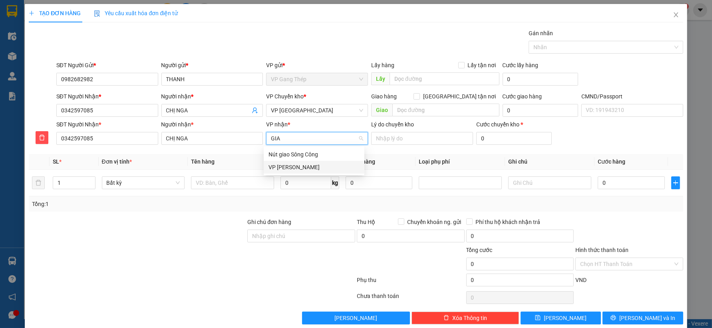
click at [292, 166] on div "VP [PERSON_NAME]" at bounding box center [314, 167] width 91 height 9
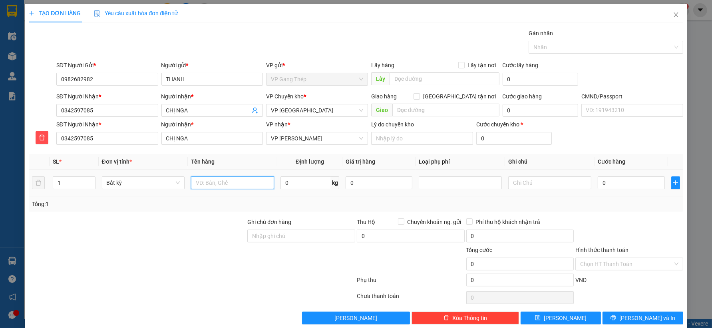
click at [237, 185] on input "text" at bounding box center [232, 182] width 83 height 13
type input "PB"
click at [305, 182] on input "0" at bounding box center [306, 182] width 51 height 13
type input "0.2"
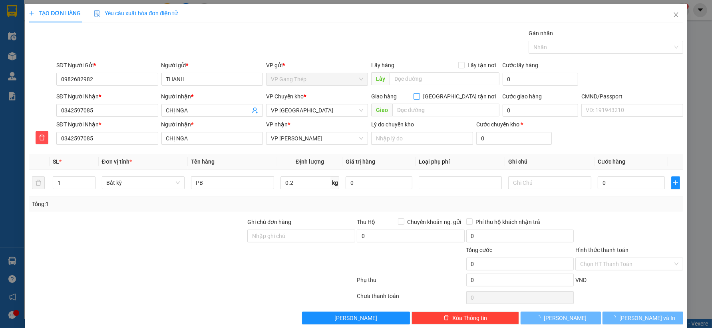
click at [419, 97] on input "[GEOGRAPHIC_DATA] tận nơi" at bounding box center [417, 96] width 6 height 6
checkbox input "true"
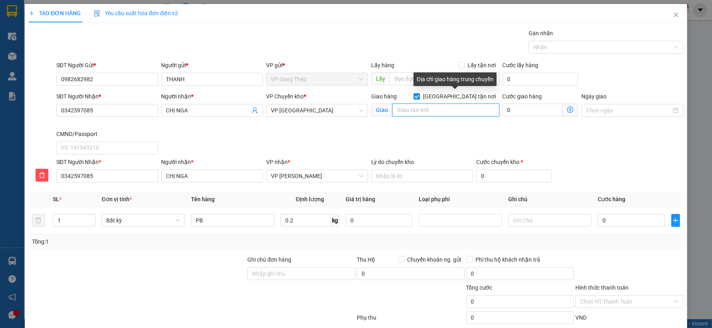
click at [427, 112] on input "text" at bounding box center [446, 110] width 107 height 13
type input "35.000"
type input "S"
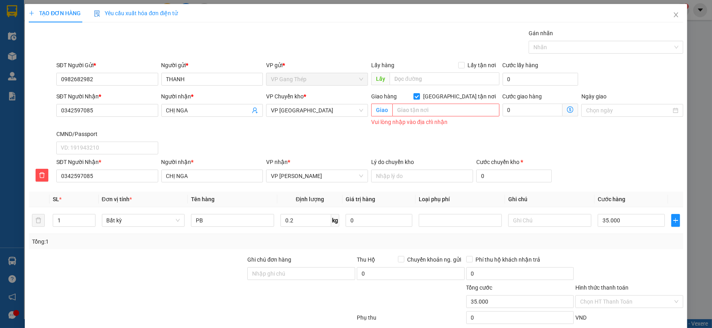
click at [419, 96] on input "[GEOGRAPHIC_DATA] tận nơi" at bounding box center [417, 96] width 6 height 6
checkbox input "false"
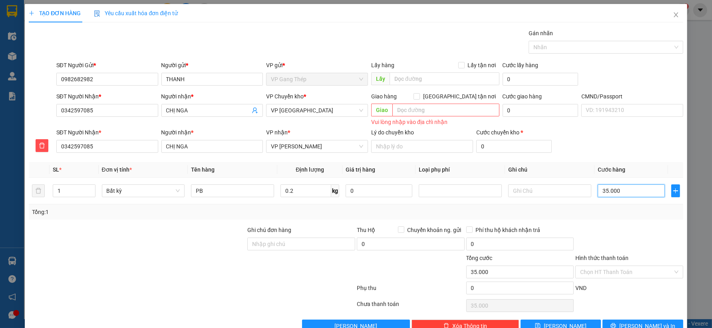
type input "2"
type input "20"
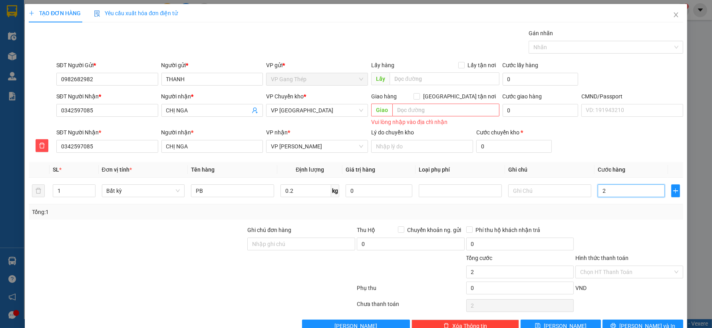
type input "20"
type input "200"
type input "2.000"
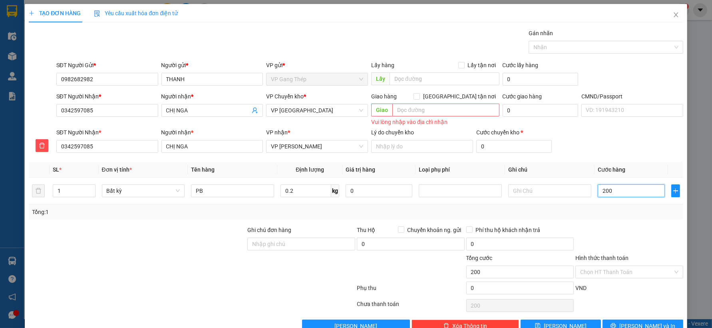
type input "2.000"
type input "20.000"
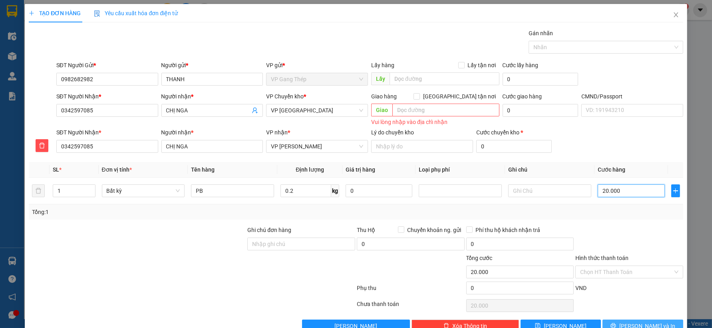
type input "20.000"
click at [631, 325] on span "[PERSON_NAME] và In" at bounding box center [648, 325] width 56 height 9
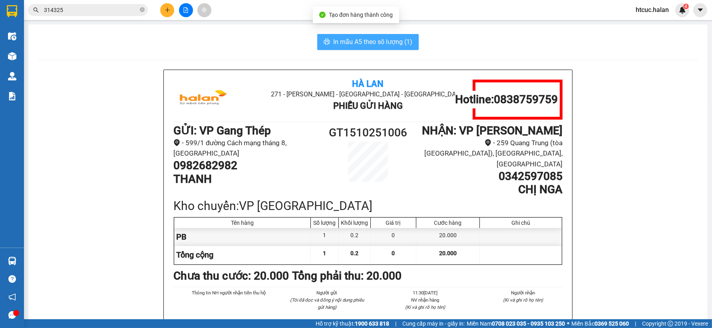
click at [370, 40] on span "In mẫu A5 theo số lượng (1)" at bounding box center [372, 42] width 79 height 10
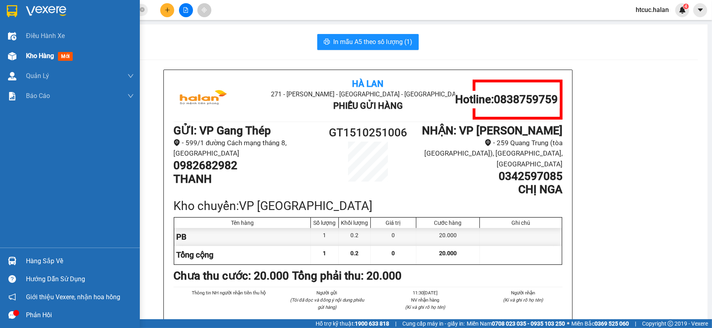
click at [27, 55] on span "Kho hàng" at bounding box center [40, 56] width 28 height 8
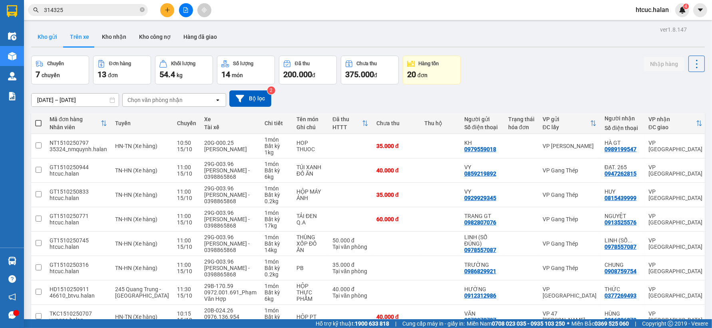
click at [43, 34] on button "Kho gửi" at bounding box center [47, 36] width 32 height 19
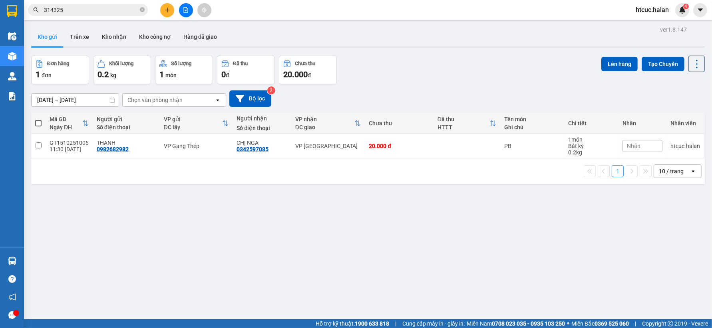
click at [39, 122] on span at bounding box center [38, 123] width 6 height 6
click at [38, 119] on input "checkbox" at bounding box center [38, 119] width 0 height 0
checkbox input "true"
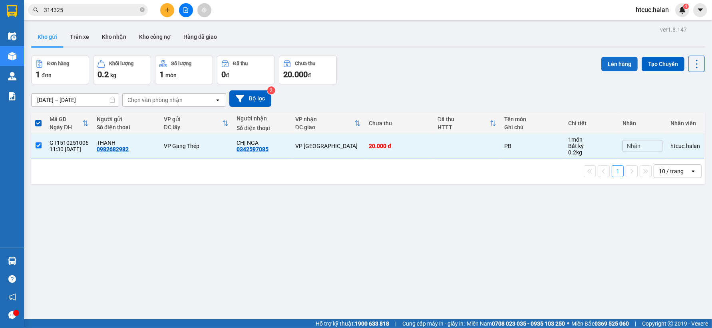
click at [608, 61] on button "Lên hàng" at bounding box center [620, 64] width 36 height 14
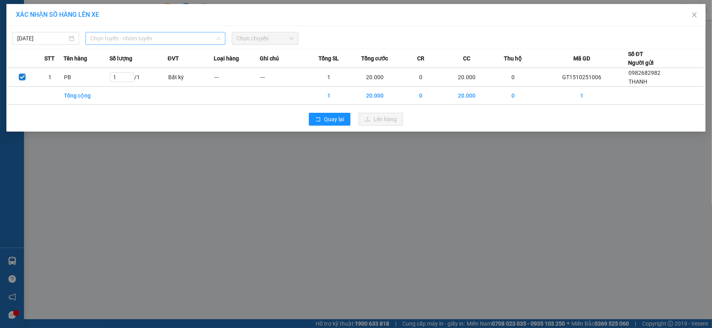
click at [220, 35] on span "Chọn tuyến - nhóm tuyến" at bounding box center [155, 38] width 130 height 12
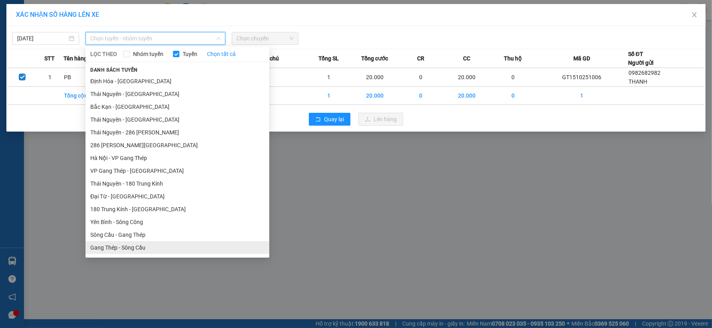
scroll to position [133, 0]
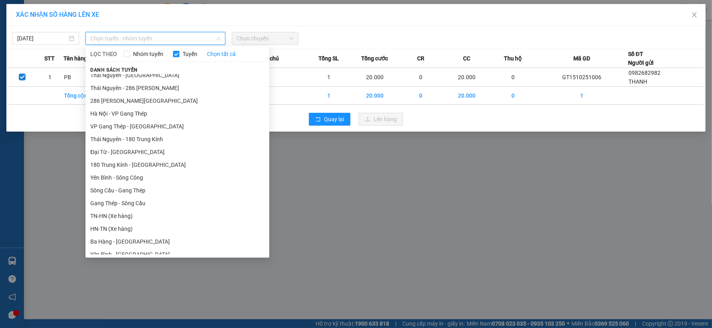
drag, startPoint x: 115, startPoint y: 216, endPoint x: 289, endPoint y: 36, distance: 250.7
click at [289, 36] on span "Chọn chuyến" at bounding box center [265, 38] width 57 height 12
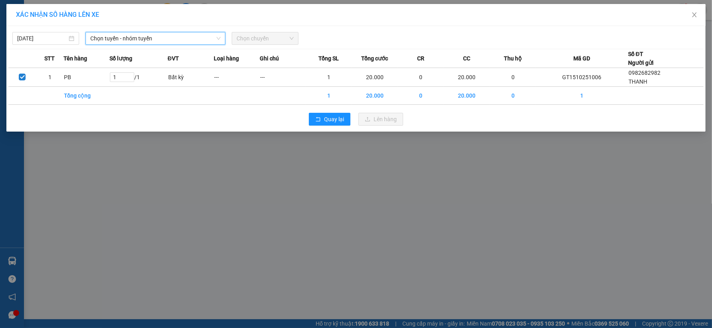
click at [218, 38] on icon "down" at bounding box center [218, 38] width 5 height 5
click at [220, 37] on icon "down" at bounding box center [218, 38] width 5 height 5
click at [221, 37] on icon "down" at bounding box center [218, 38] width 5 height 5
click at [217, 37] on icon "down" at bounding box center [218, 38] width 5 height 5
click at [217, 36] on icon "down" at bounding box center [218, 38] width 5 height 5
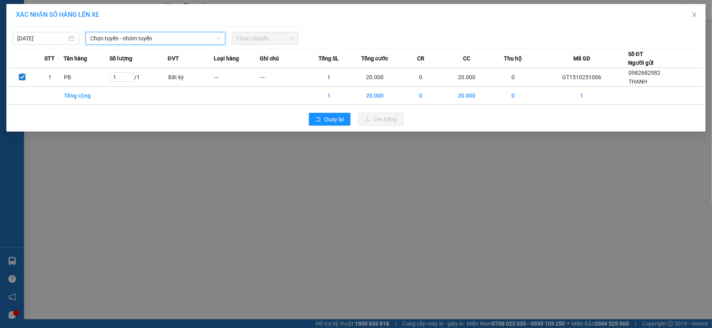
click at [293, 37] on span "Chọn chuyến" at bounding box center [265, 38] width 57 height 12
click at [216, 40] on icon "down" at bounding box center [218, 38] width 5 height 5
click at [217, 40] on icon "down" at bounding box center [218, 38] width 5 height 5
click at [216, 38] on icon "down" at bounding box center [218, 38] width 5 height 5
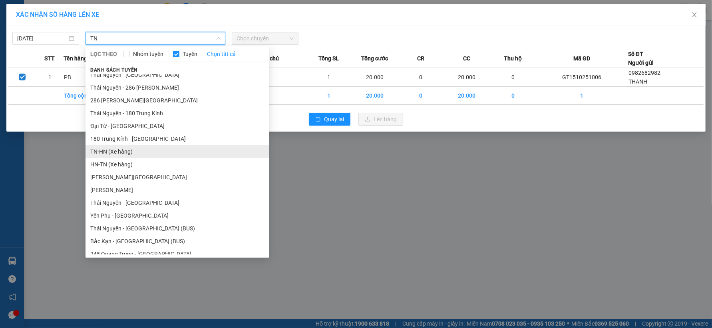
type input "TN"
click at [125, 147] on li "TN-HN (Xe hàng)" at bounding box center [178, 151] width 184 height 13
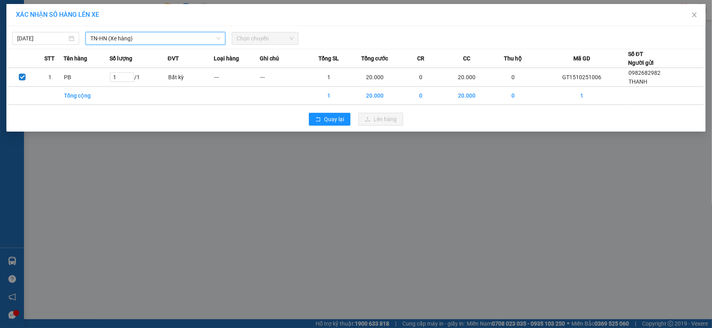
scroll to position [133, 0]
click at [289, 32] on span "Chọn chuyến" at bounding box center [265, 38] width 57 height 12
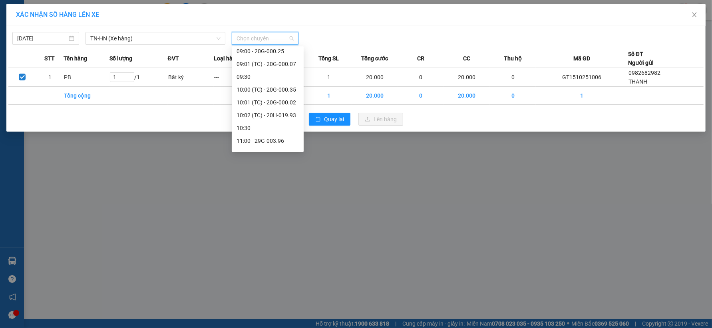
scroll to position [179, 0]
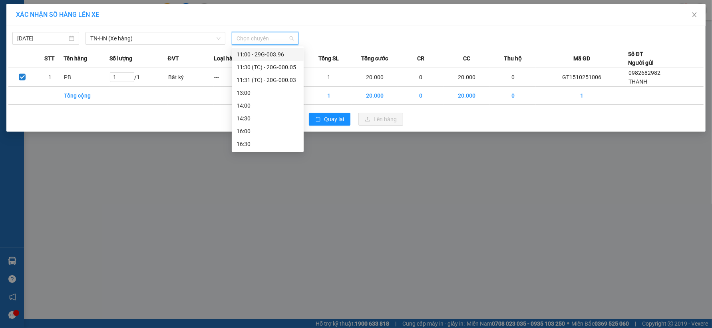
click at [277, 54] on div "11:00 - 29G-003.96" at bounding box center [268, 54] width 62 height 9
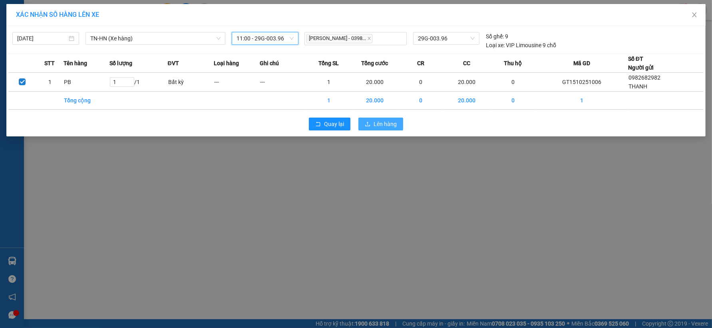
click at [397, 126] on span "Lên hàng" at bounding box center [385, 124] width 23 height 9
